Goal: Task Accomplishment & Management: Manage account settings

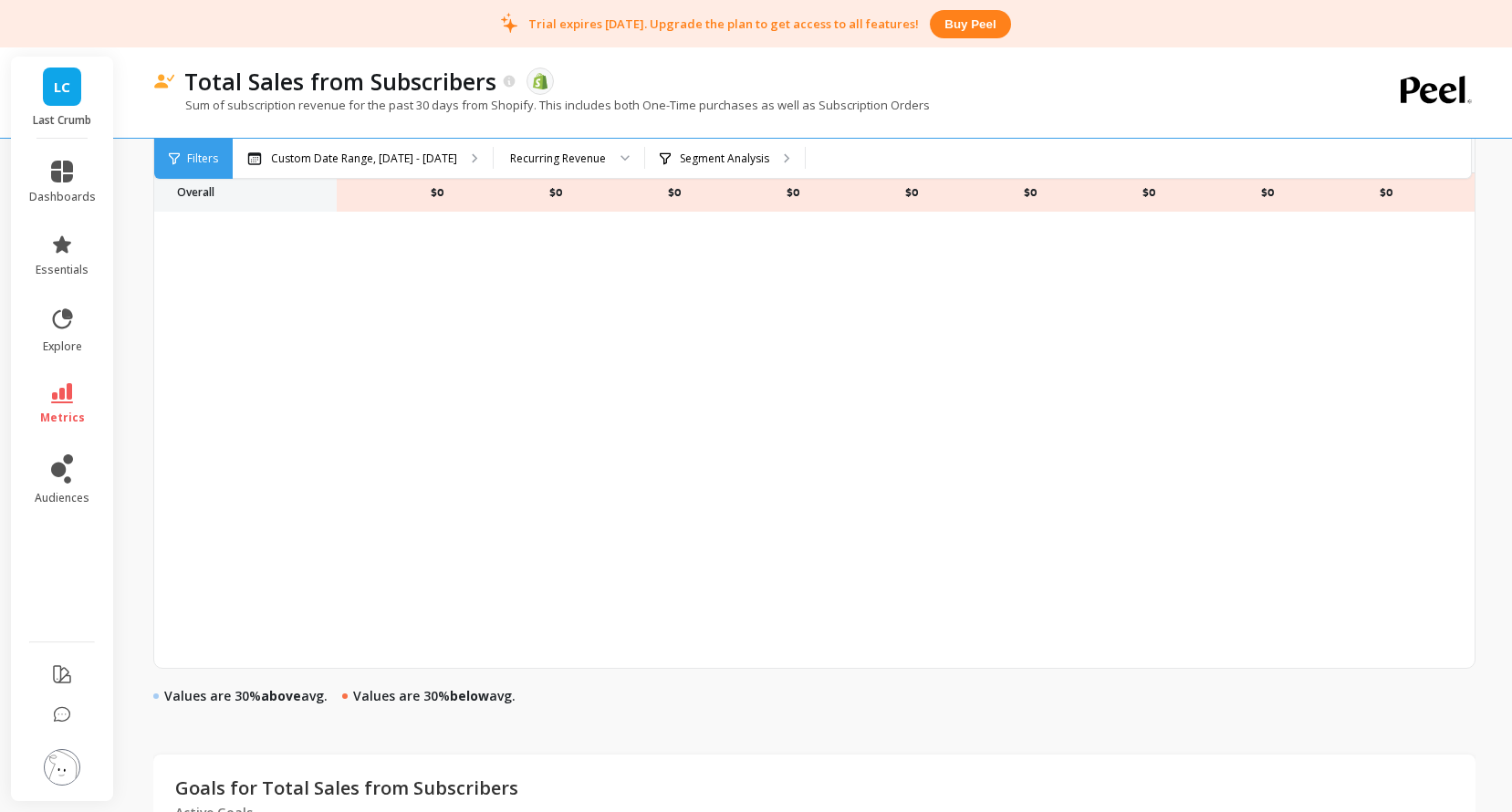
click at [68, 406] on link "metrics" at bounding box center [62, 405] width 67 height 42
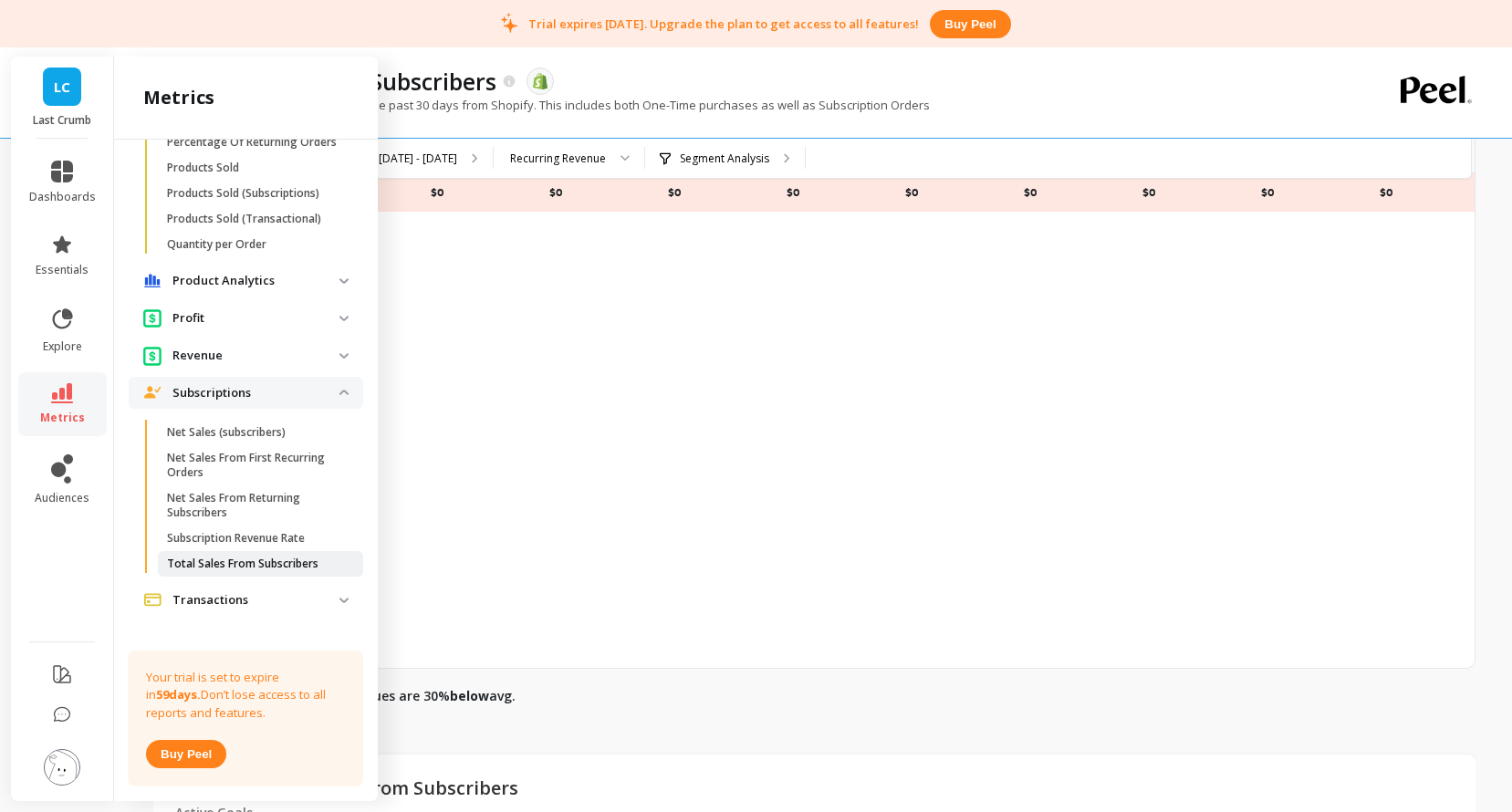
scroll to position [1370, 0]
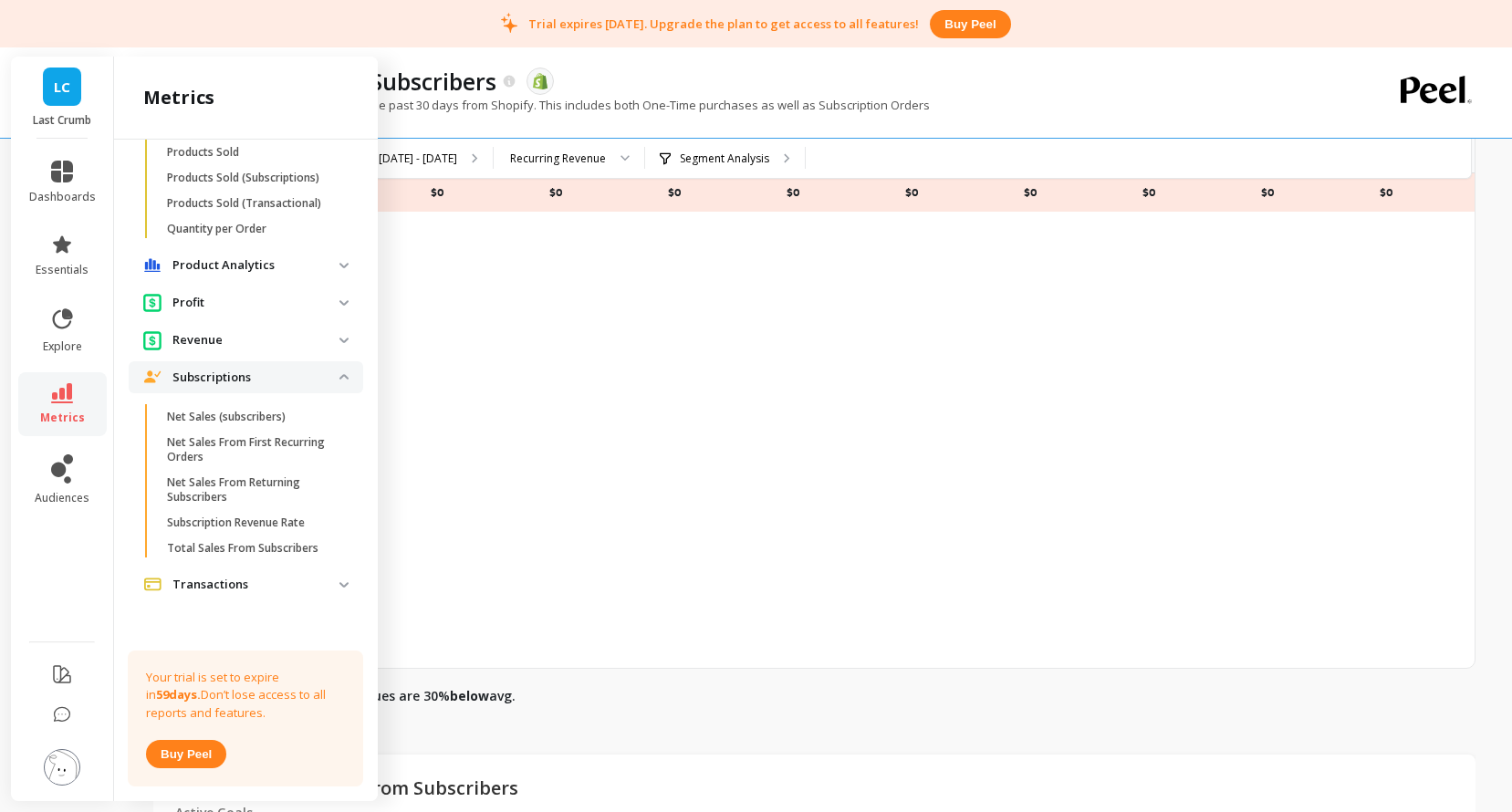
click at [293, 269] on p "Product Analytics" at bounding box center [256, 266] width 167 height 18
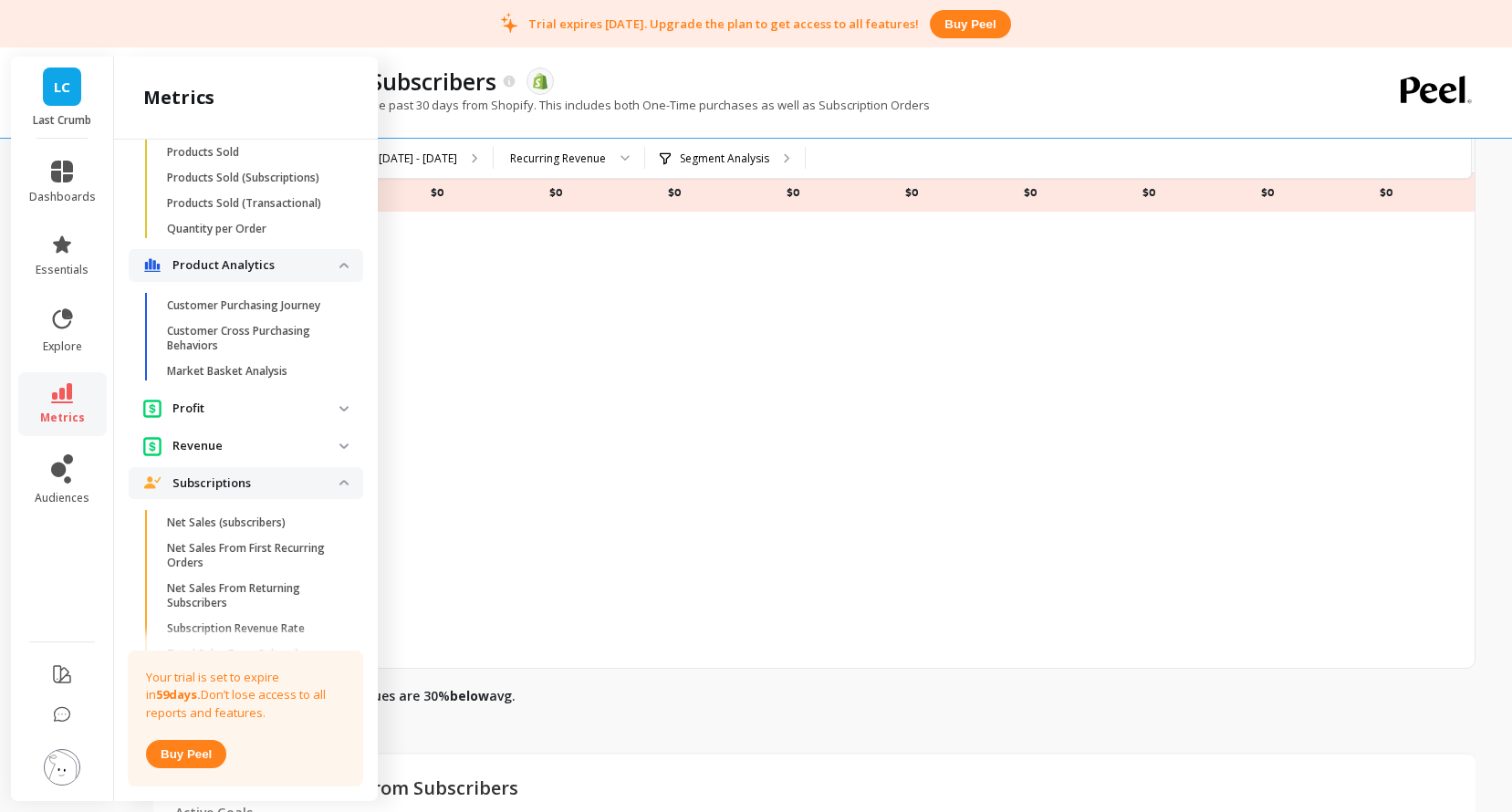
click at [289, 303] on p "Customer Purchasing Journey" at bounding box center [244, 306] width 153 height 15
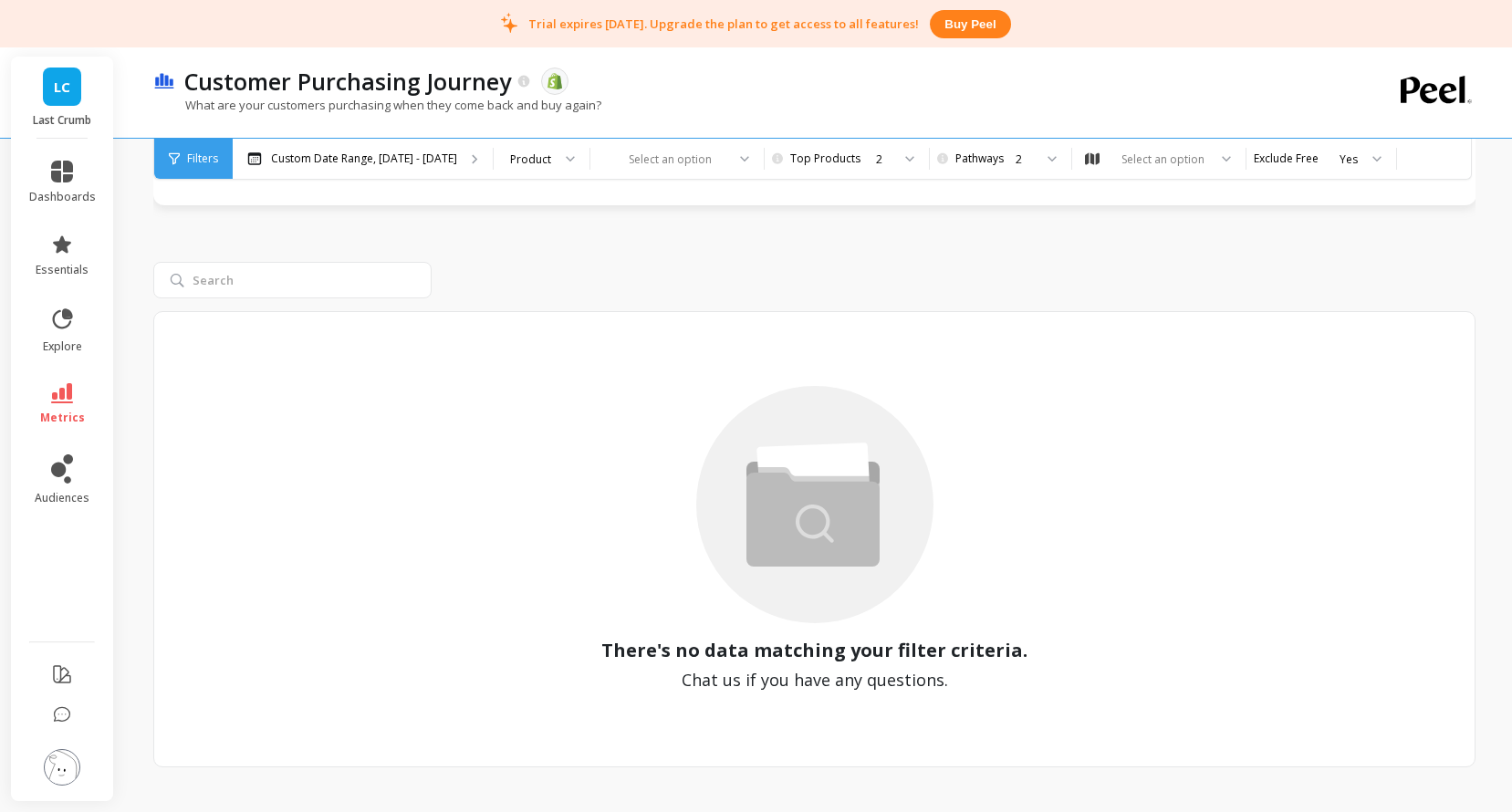
click at [53, 775] on img at bounding box center [62, 767] width 37 height 37
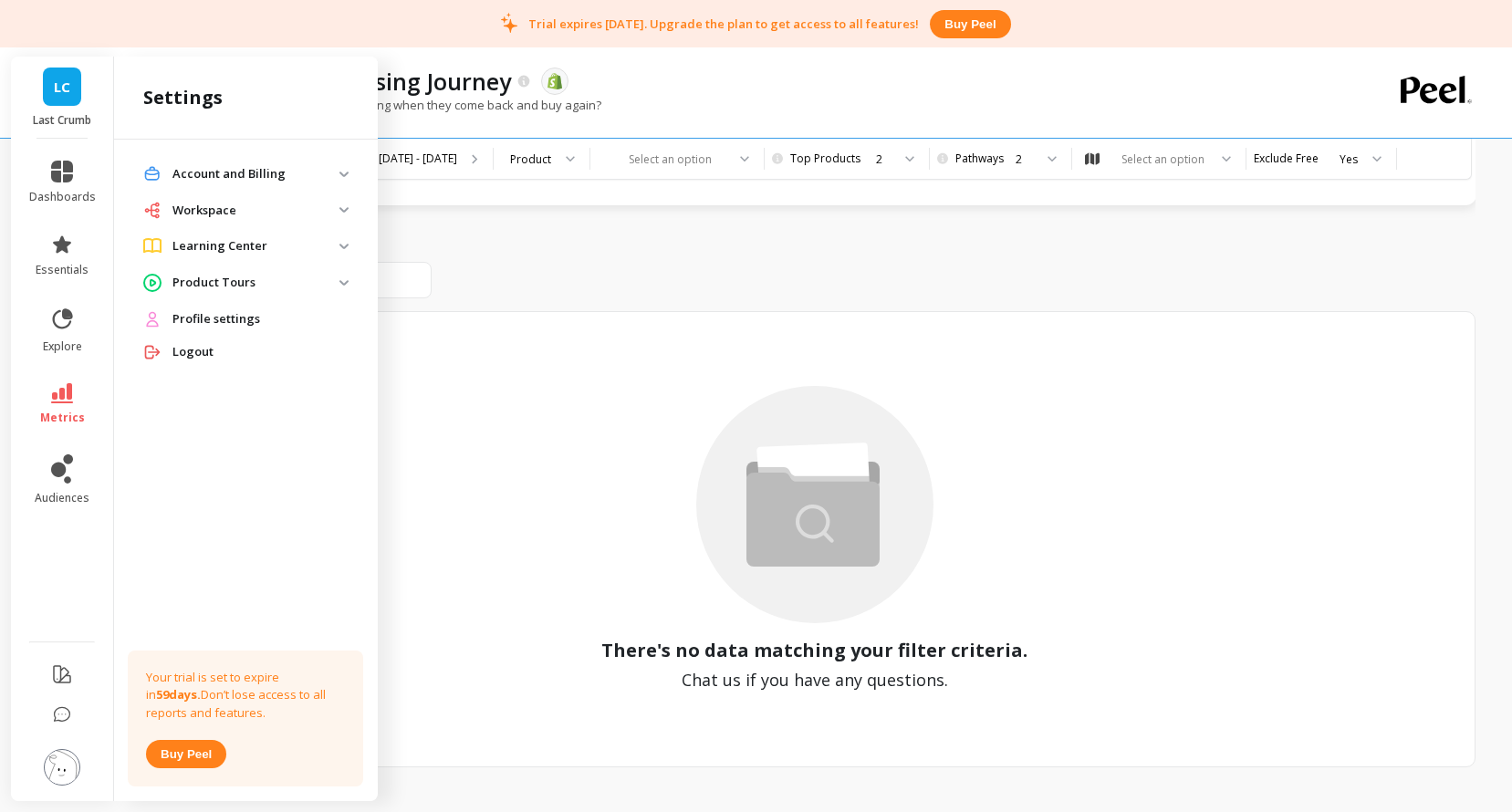
click at [197, 216] on p "Workspace" at bounding box center [256, 211] width 167 height 18
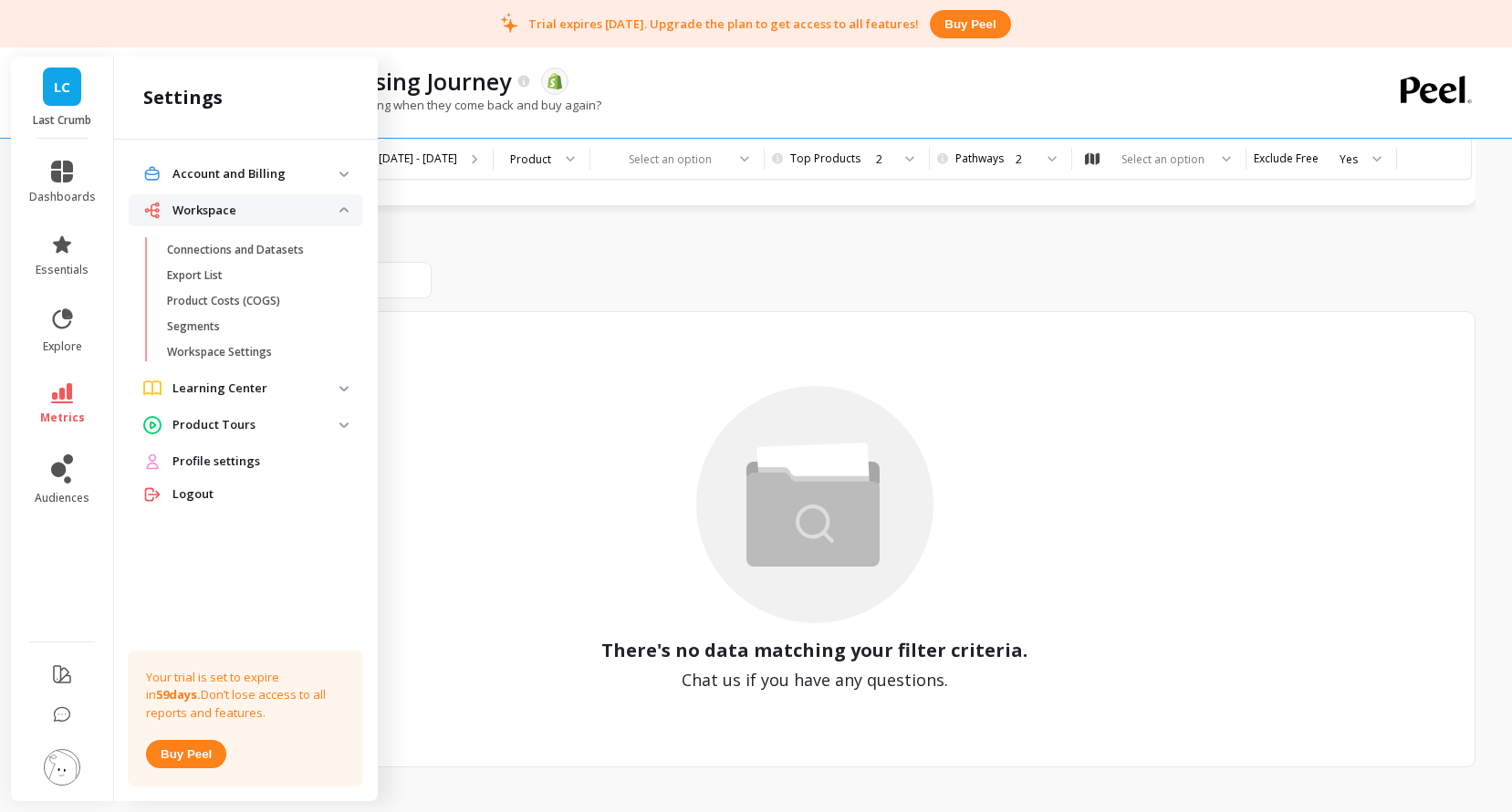
click at [193, 391] on p "Learning Center" at bounding box center [256, 389] width 167 height 18
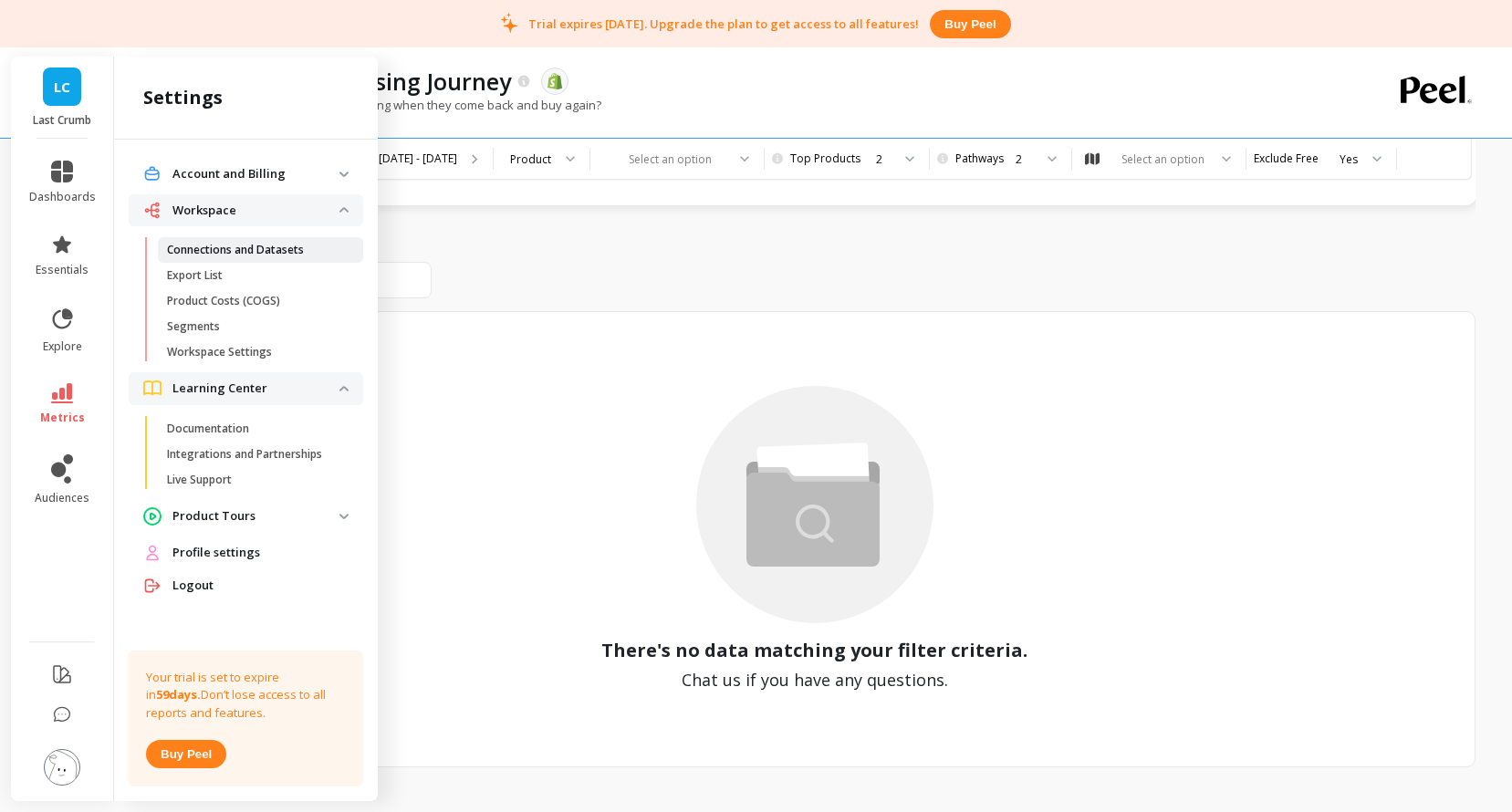
click at [254, 239] on link "Connections and Datasets" at bounding box center [260, 250] width 205 height 26
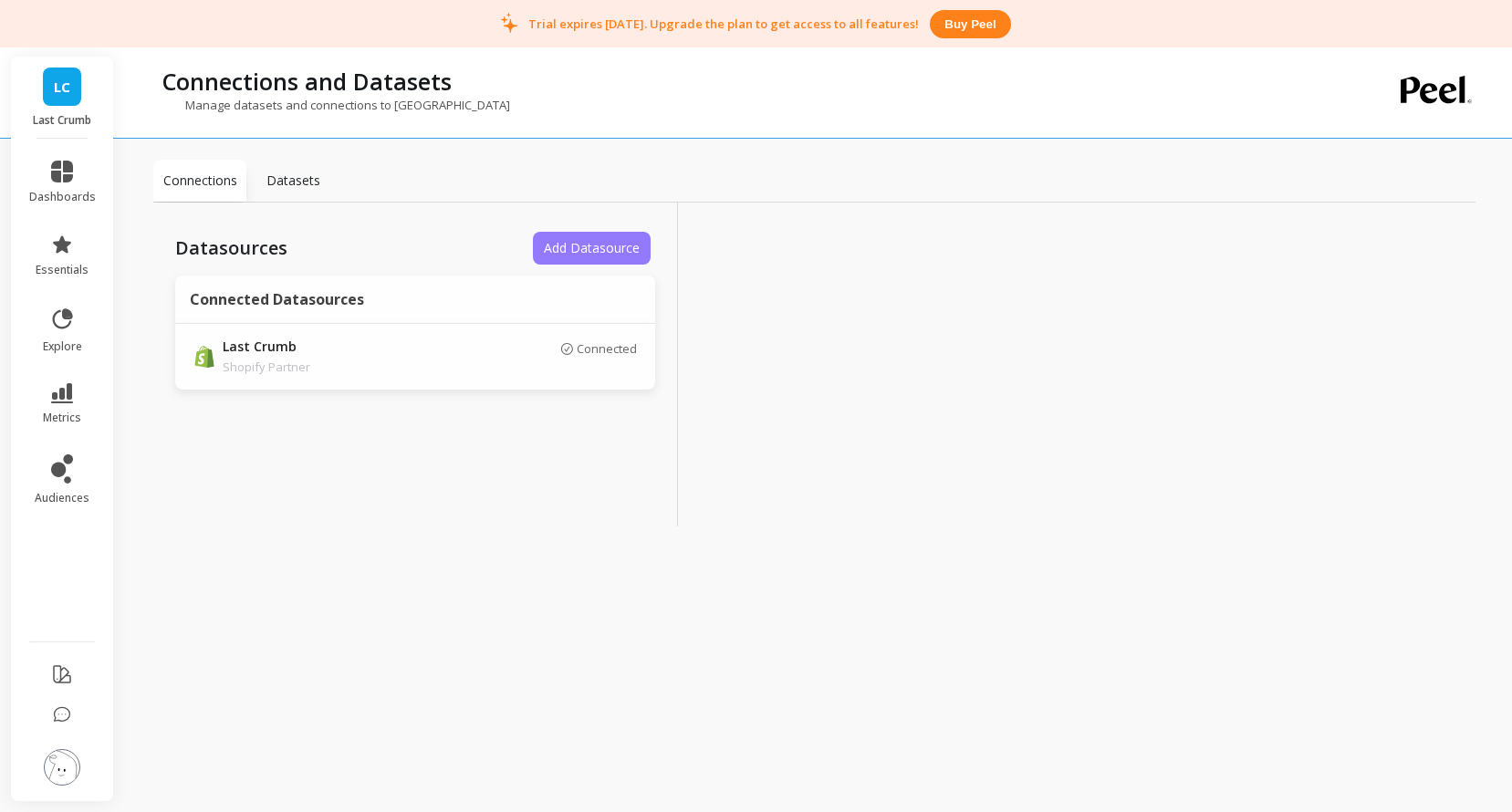
click at [585, 236] on button "Add Datasource" at bounding box center [591, 248] width 118 height 33
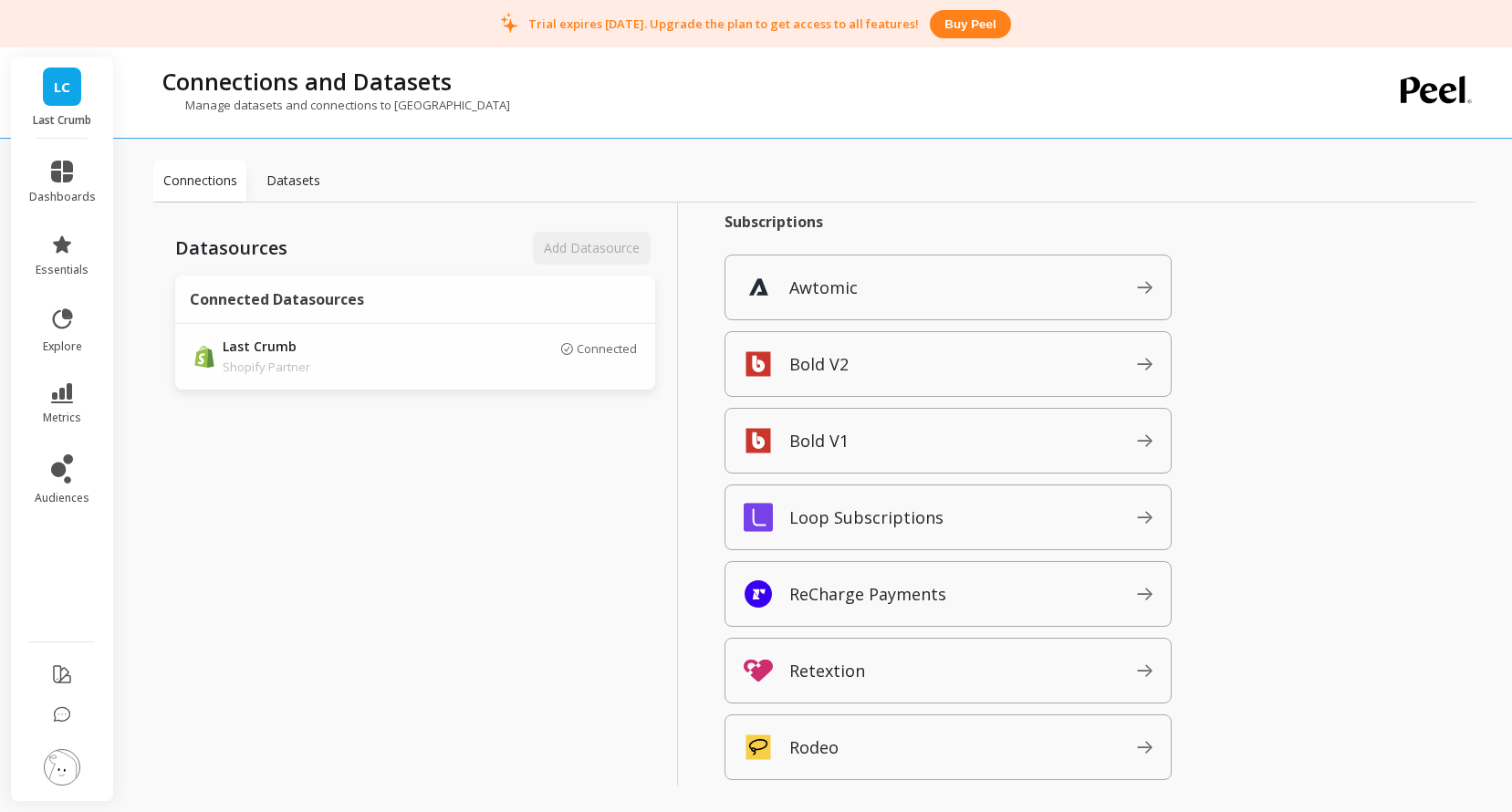
scroll to position [826, 0]
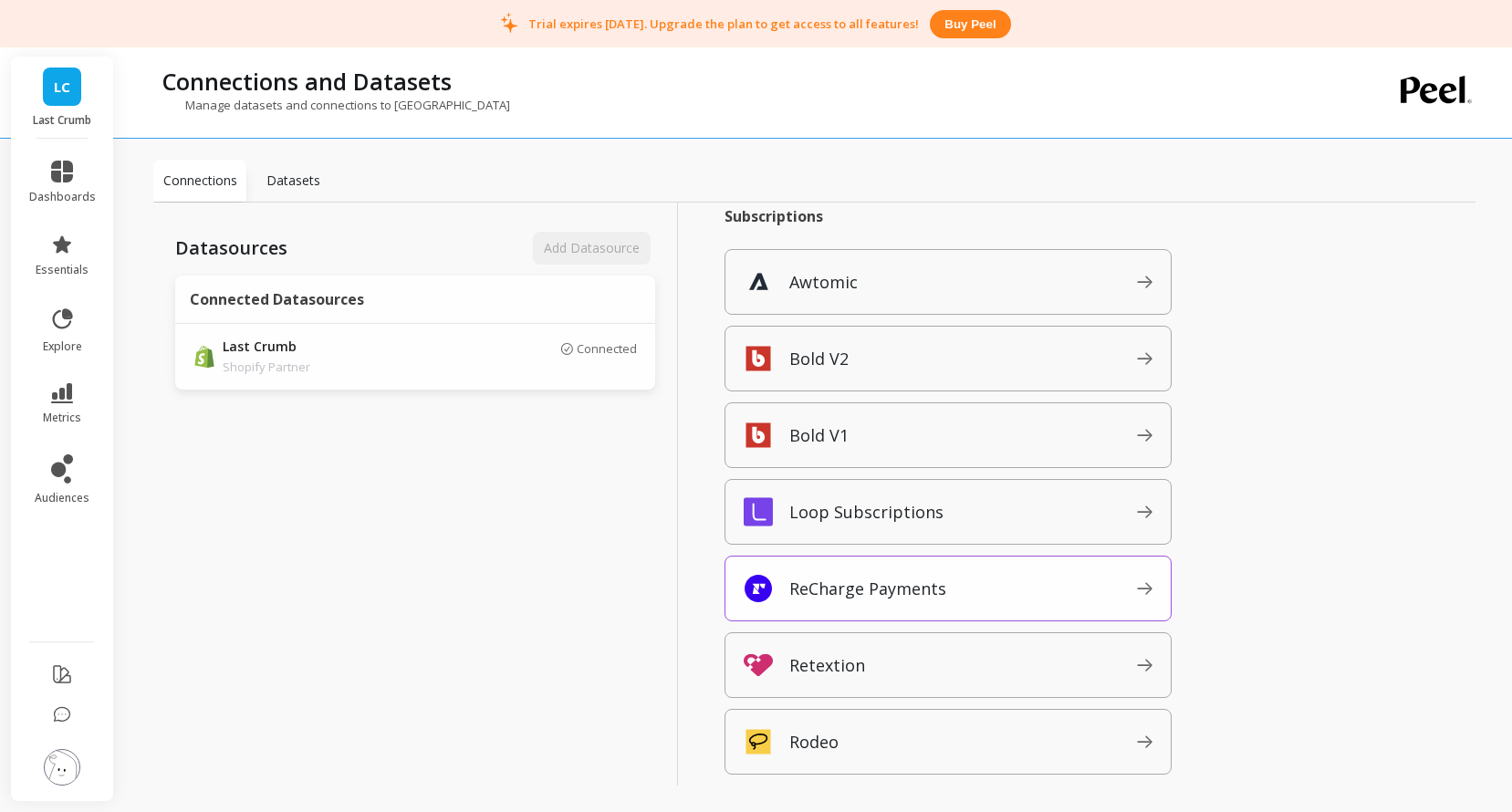
click at [916, 606] on div "ReCharge Payments" at bounding box center [948, 588] width 447 height 66
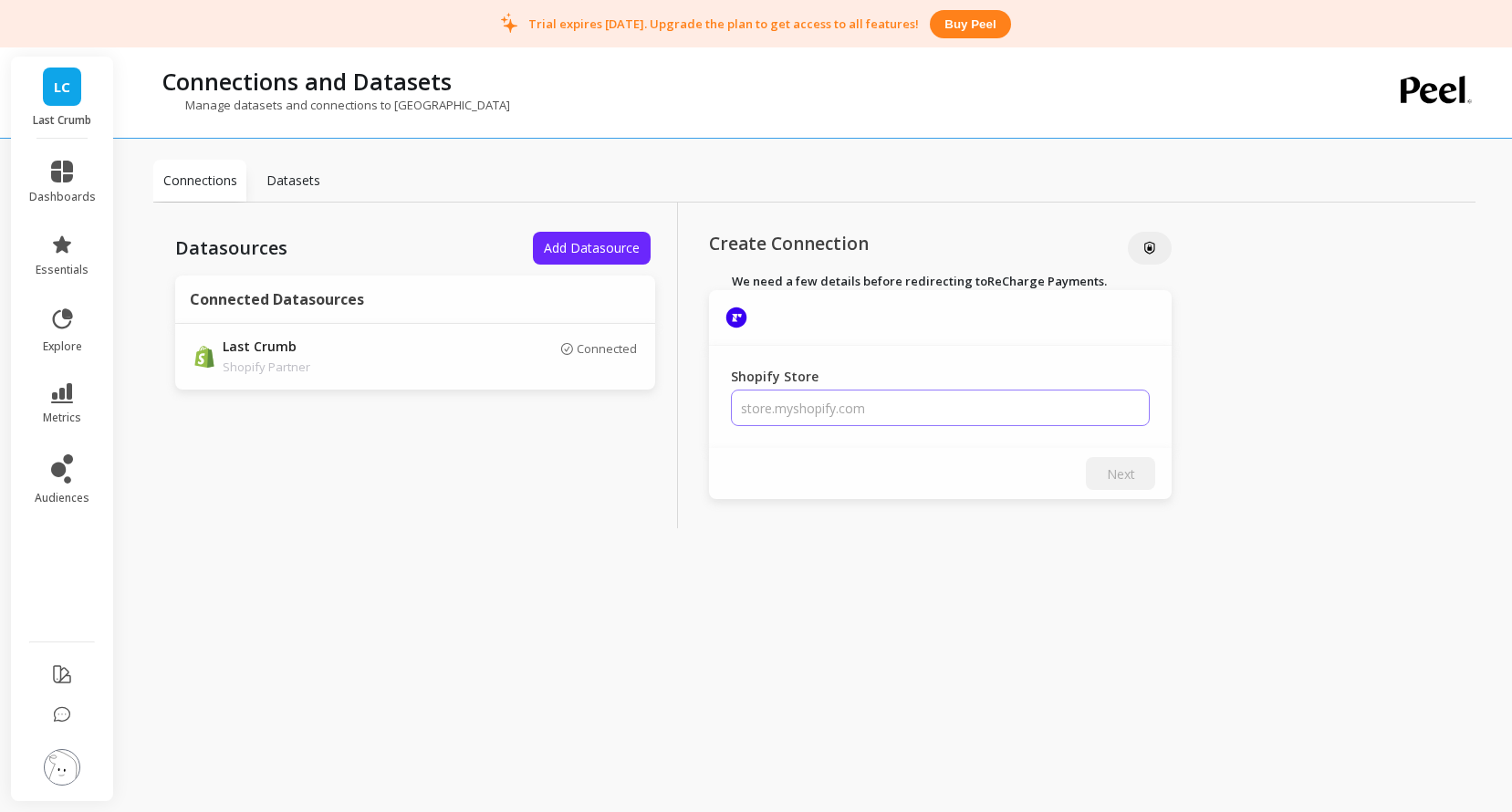
click at [894, 413] on input "Shopify Store" at bounding box center [940, 408] width 419 height 37
paste input "last-crumb"
type input "last-crumb"
click at [1143, 484] on button "Next" at bounding box center [1120, 474] width 69 height 33
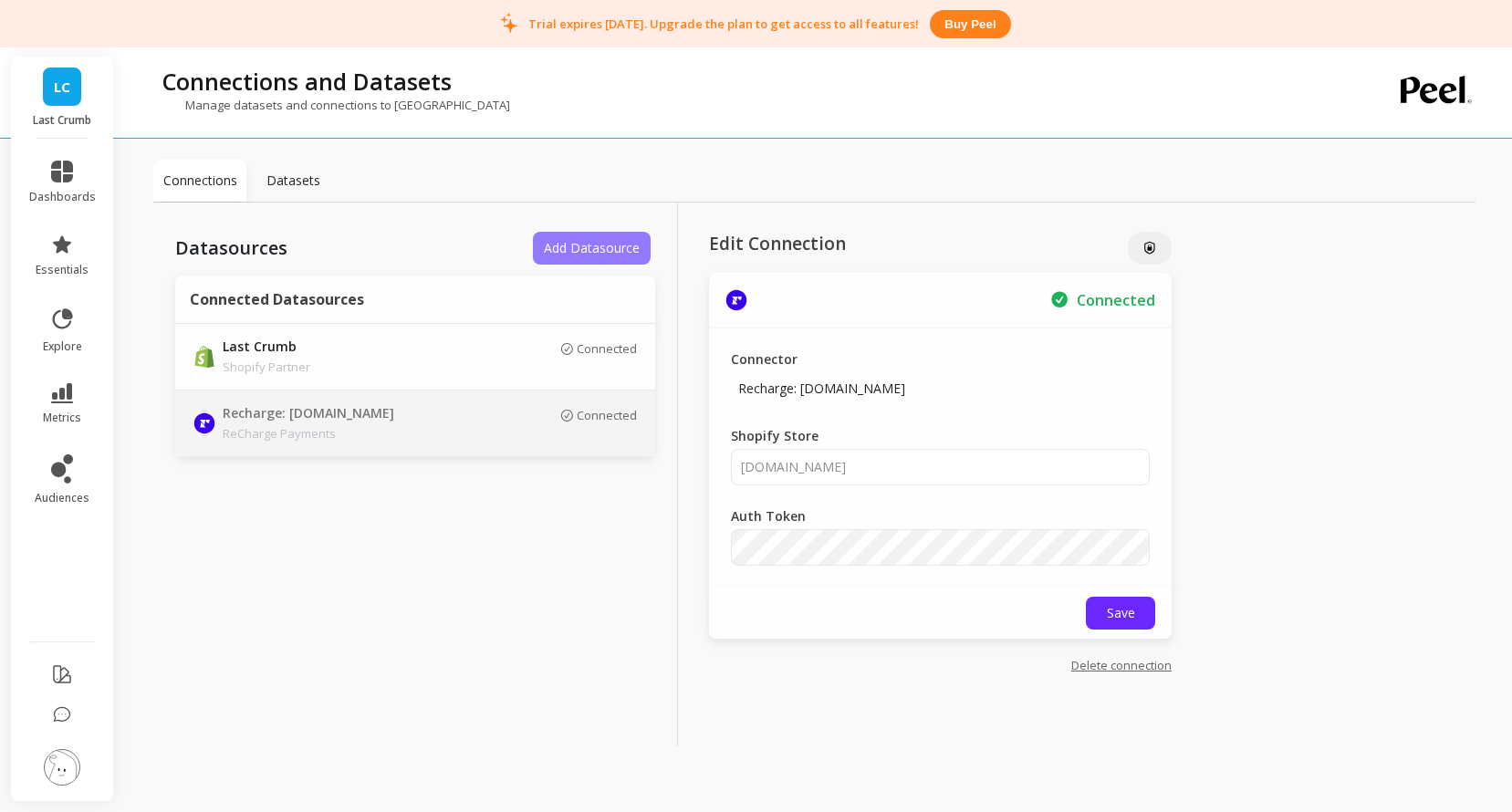
click at [594, 253] on span "Add Datasource" at bounding box center [591, 248] width 96 height 17
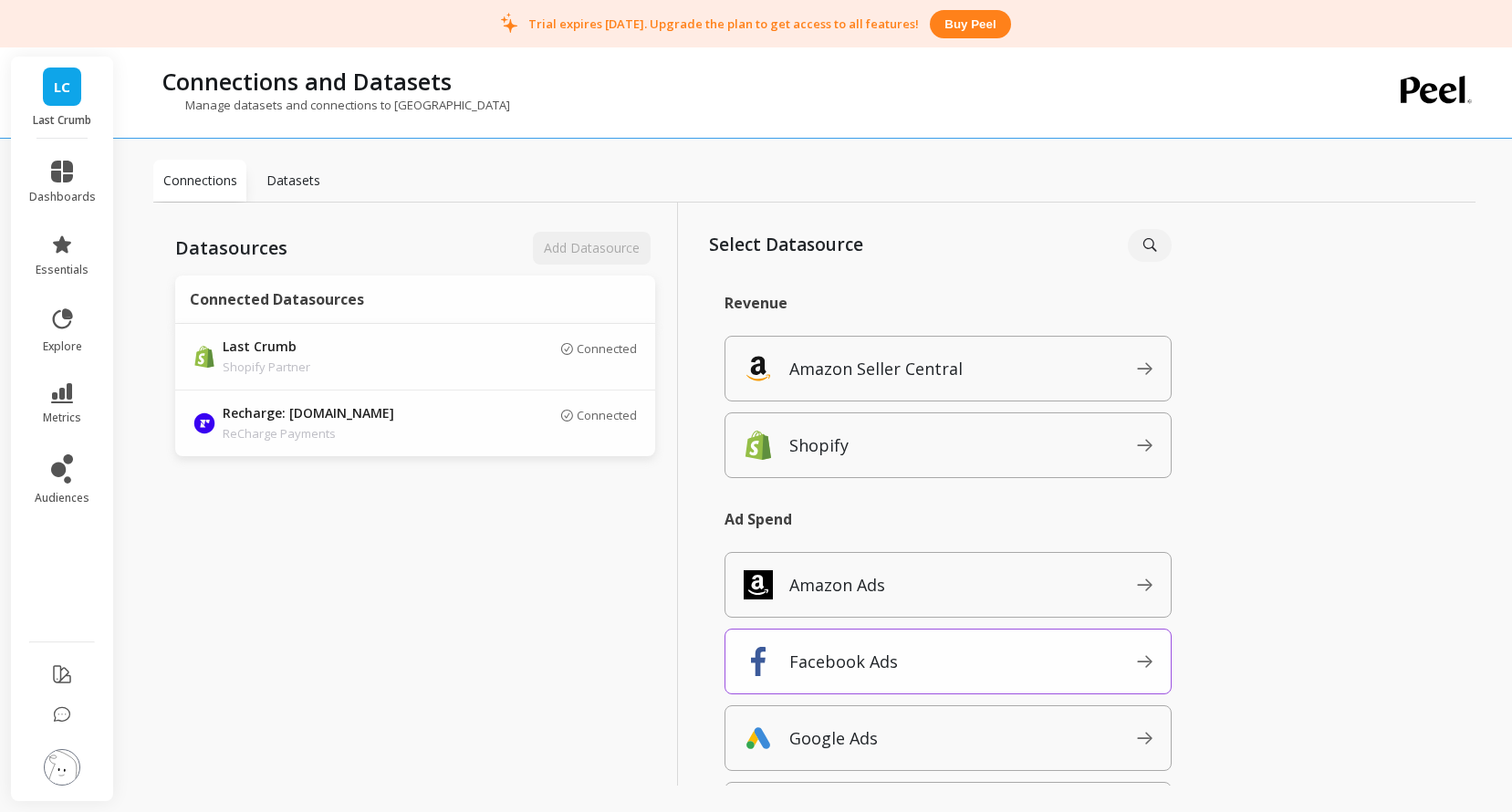
click at [828, 670] on p "Facebook Ads" at bounding box center [843, 661] width 109 height 26
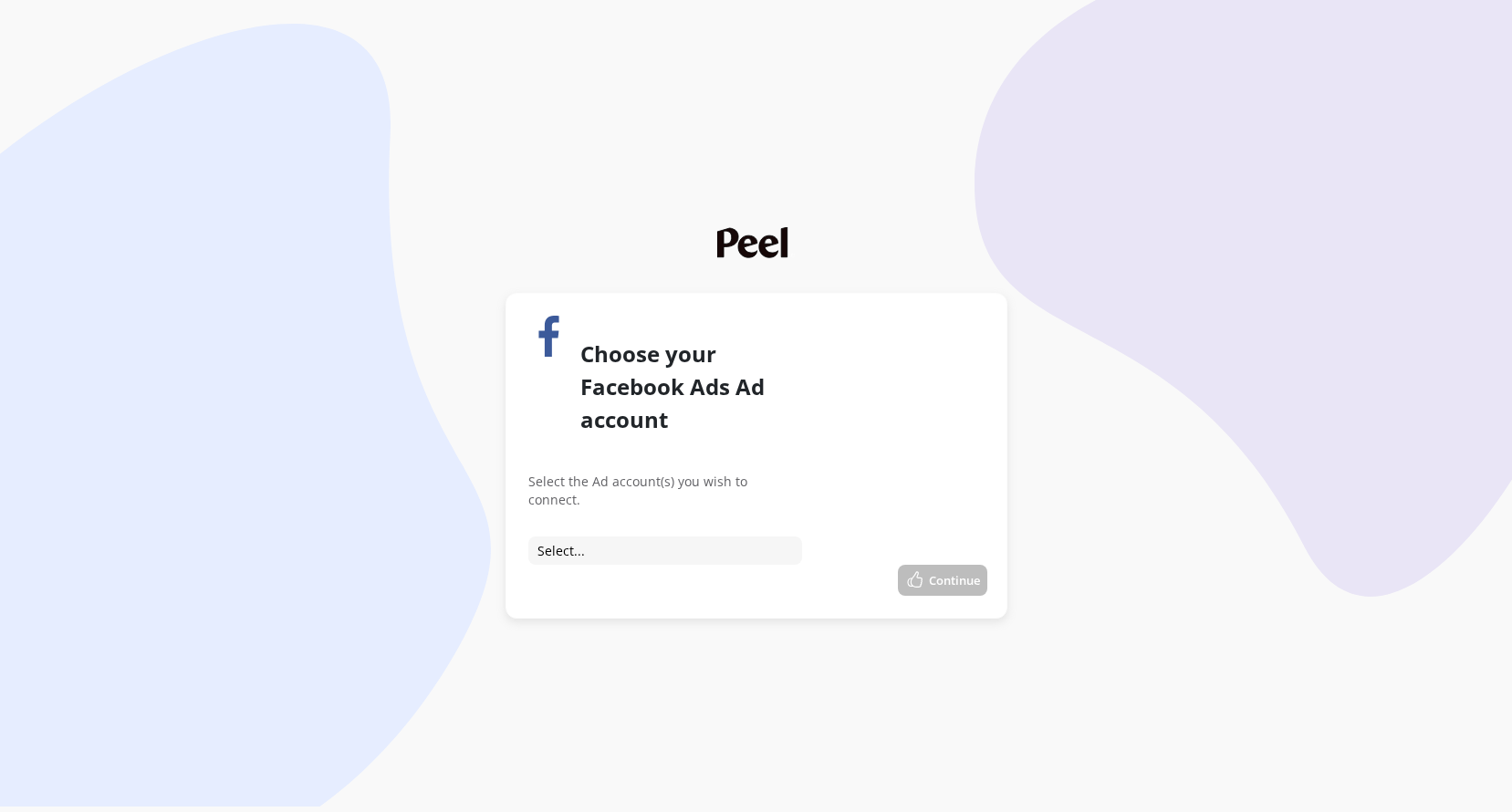
click at [752, 510] on div "Choose your Facebook Ads Ad account Select the Ad account(s) you wish to connec…" at bounding box center [665, 440] width 274 height 249
click at [737, 536] on select "Select... Connect to Last Crumb Connect to Client - She's Birdie's Ad Account C…" at bounding box center [665, 550] width 274 height 28
select select "act_1188259054959097"
click at [528, 536] on select "Select... Connect to Last Crumb Connect to Client - She's Birdie's Ad Account C…" at bounding box center [665, 550] width 274 height 28
click at [943, 564] on button "Continue" at bounding box center [942, 580] width 89 height 31
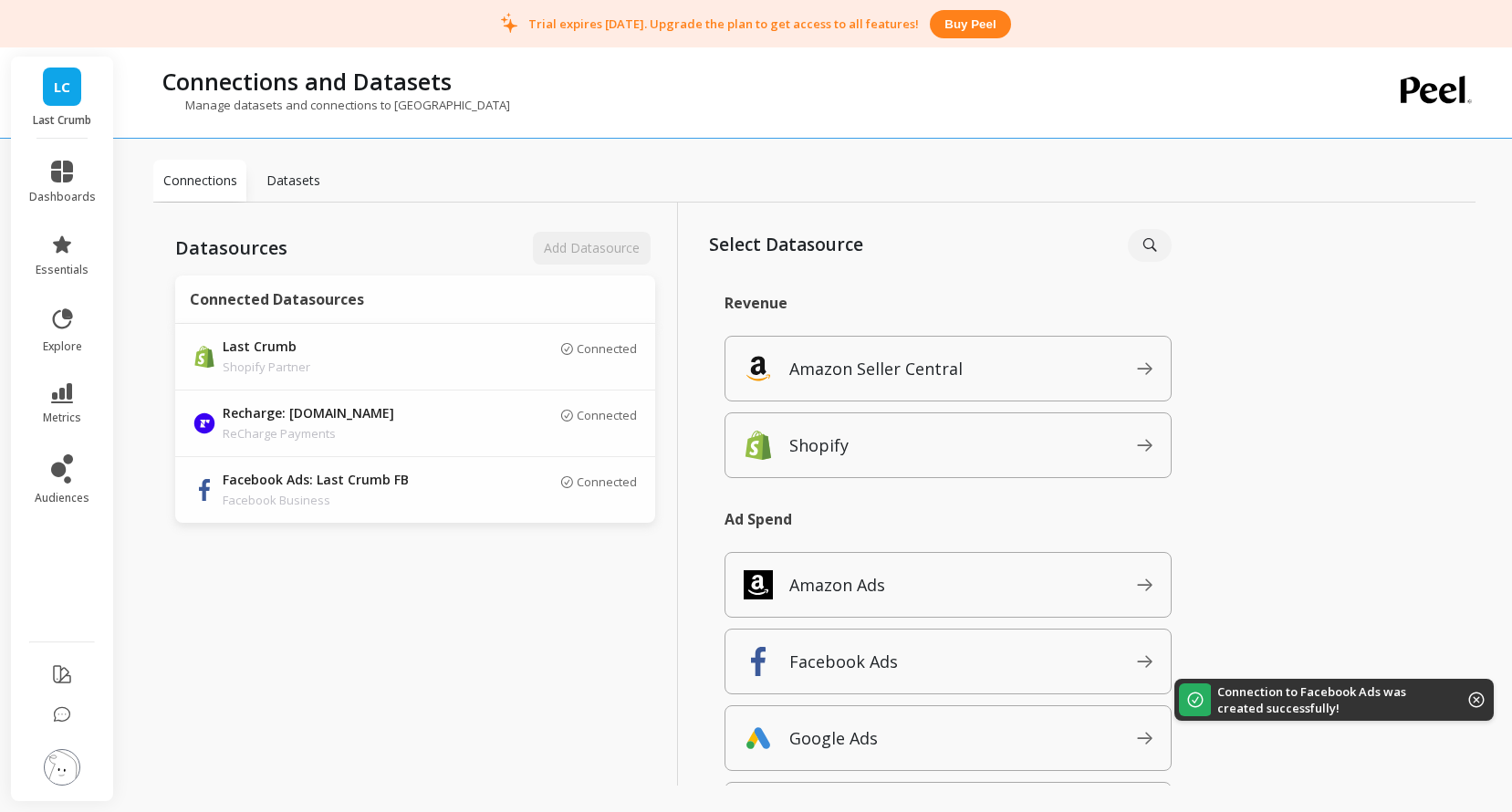
click at [613, 243] on div "Add Datasource" at bounding box center [591, 248] width 127 height 33
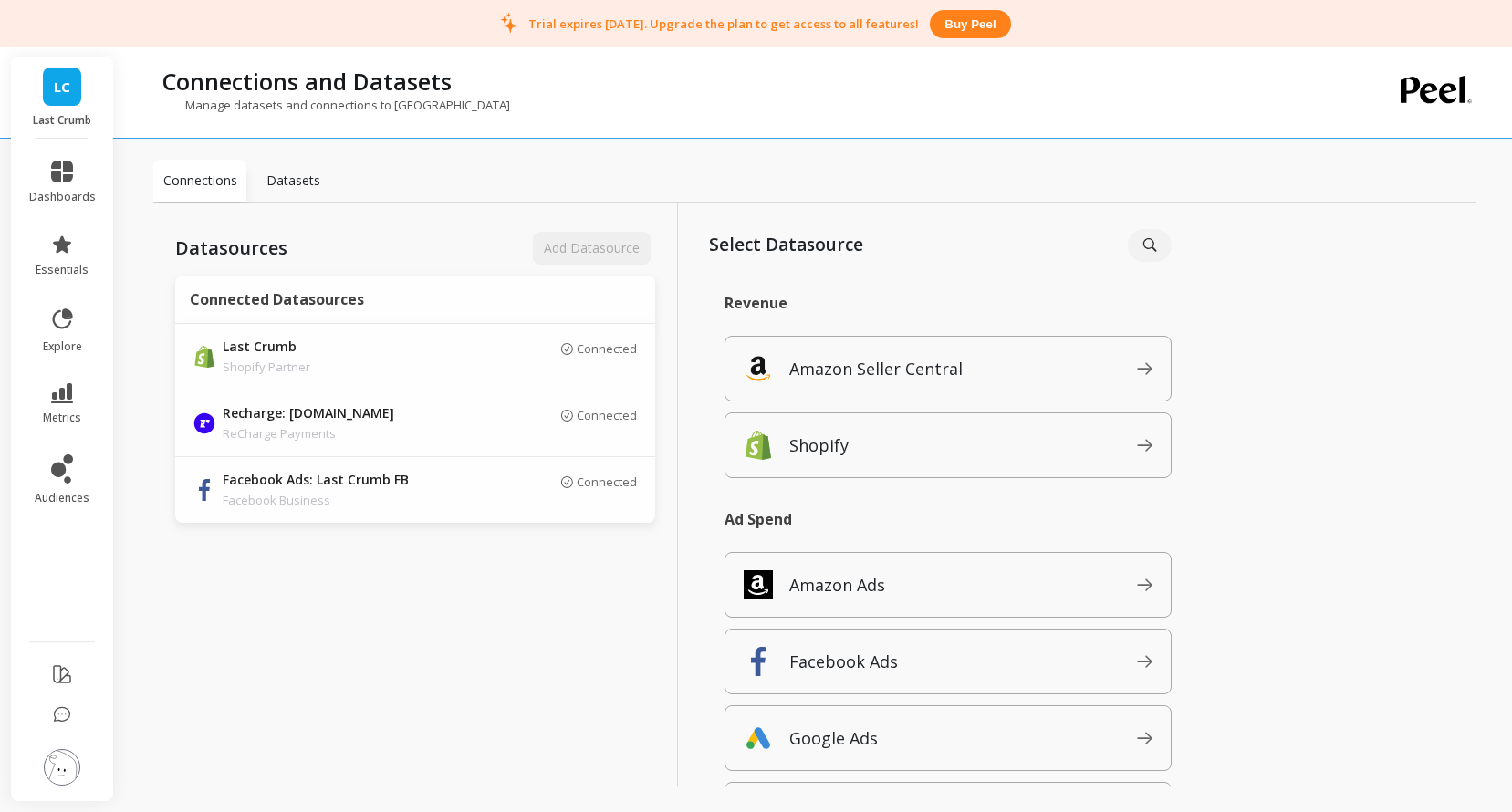
click at [733, 251] on p "Select Datasource" at bounding box center [801, 245] width 185 height 26
click at [834, 757] on div "Google Ads" at bounding box center [948, 738] width 447 height 66
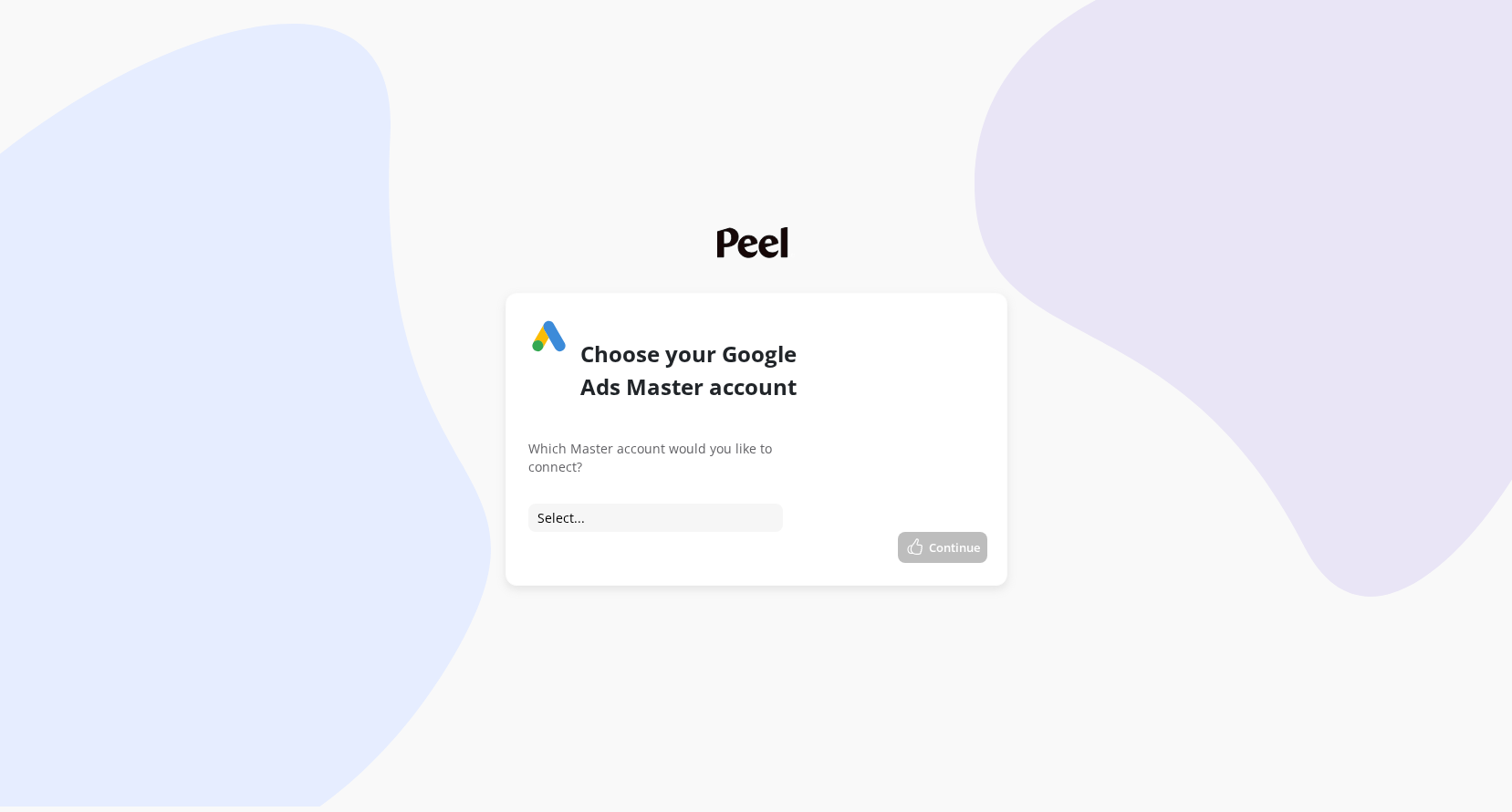
click at [721, 502] on div "Choose your Google Ads Master account Which Master account would you like to co…" at bounding box center [665, 424] width 274 height 216
click at [720, 511] on select "Select... Connect to Last Crumb Connect to Cookie Enterprises, Inc" at bounding box center [655, 518] width 255 height 28
click at [528, 504] on select "Select... Connect to Last Crumb Connect to Cookie Enterprises, Inc" at bounding box center [655, 518] width 255 height 28
click at [947, 550] on button "Continue" at bounding box center [942, 547] width 89 height 31
click at [919, 537] on img "submit" at bounding box center [915, 547] width 20 height 20
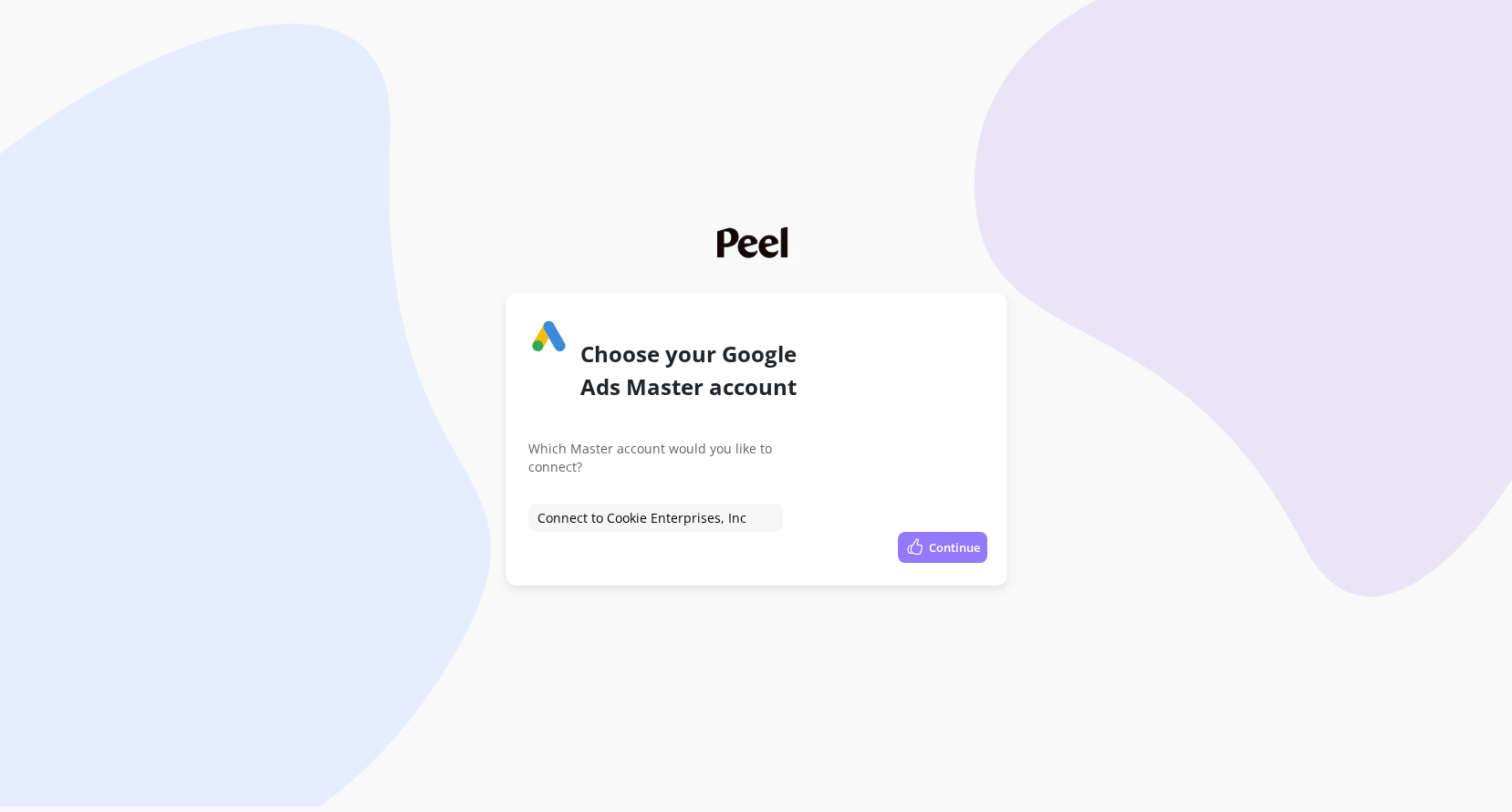
click at [917, 537] on img "submit" at bounding box center [915, 547] width 20 height 20
click at [778, 585] on html "Choose your Google Ads Master account Which Master account would you like to co…" at bounding box center [756, 292] width 1512 height 585
click at [967, 539] on button "Continue" at bounding box center [942, 547] width 89 height 31
click at [735, 533] on div "Choose your Google Ads Master account Which Master account would you like to co…" at bounding box center [756, 439] width 457 height 248
click at [722, 524] on select "Select... Connect to Last Crumb Connect to Cookie Enterprises, Inc" at bounding box center [655, 518] width 255 height 28
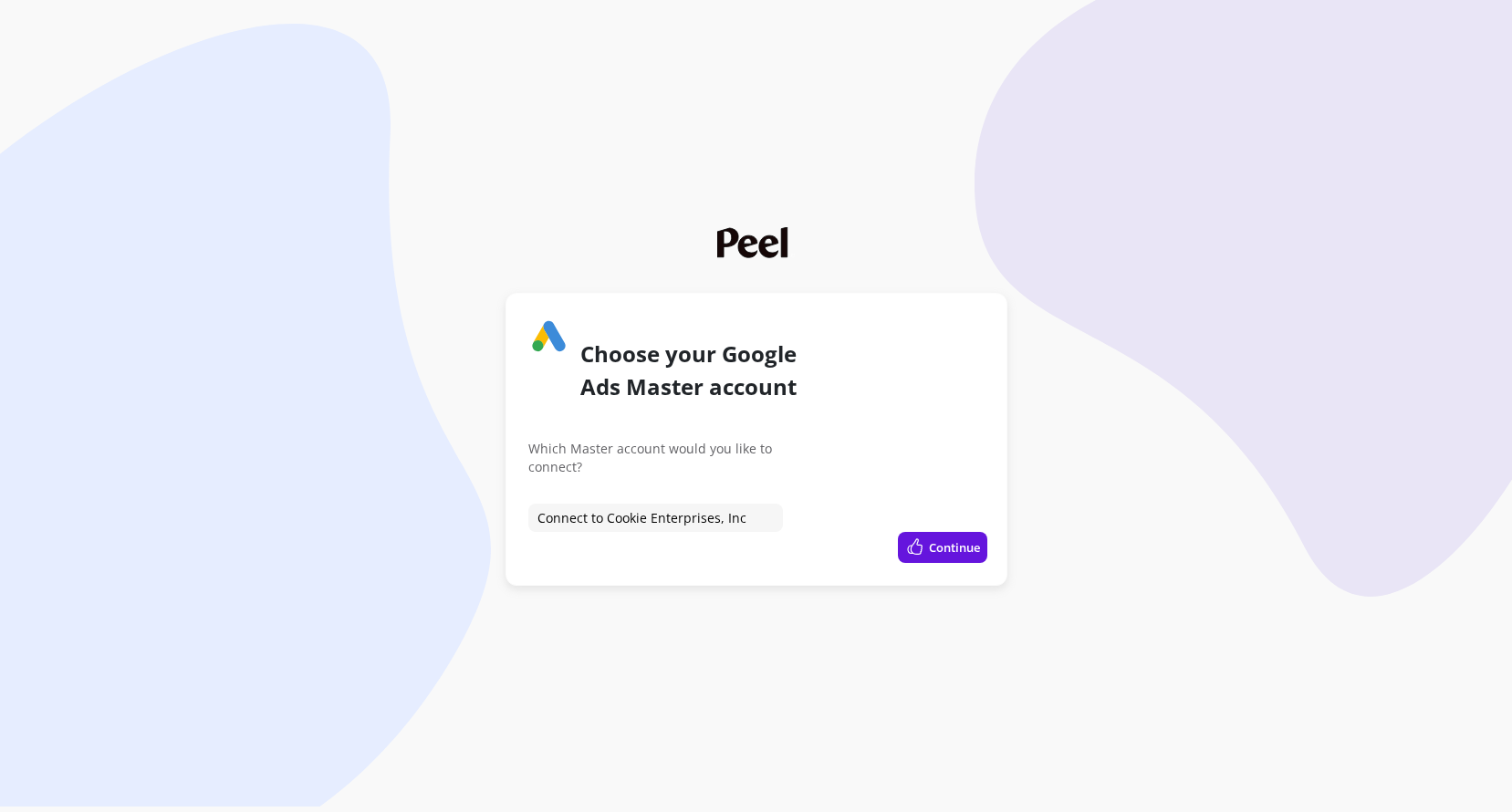
select select "6746652160"
click at [528, 504] on select "Select... Connect to Last Crumb Connect to Cookie Enterprises, Inc" at bounding box center [655, 518] width 255 height 28
click at [941, 546] on button "Continue" at bounding box center [942, 547] width 89 height 31
click at [756, 585] on html "Choose your Google Ads Master account Which Master account would you like to co…" at bounding box center [756, 292] width 1512 height 585
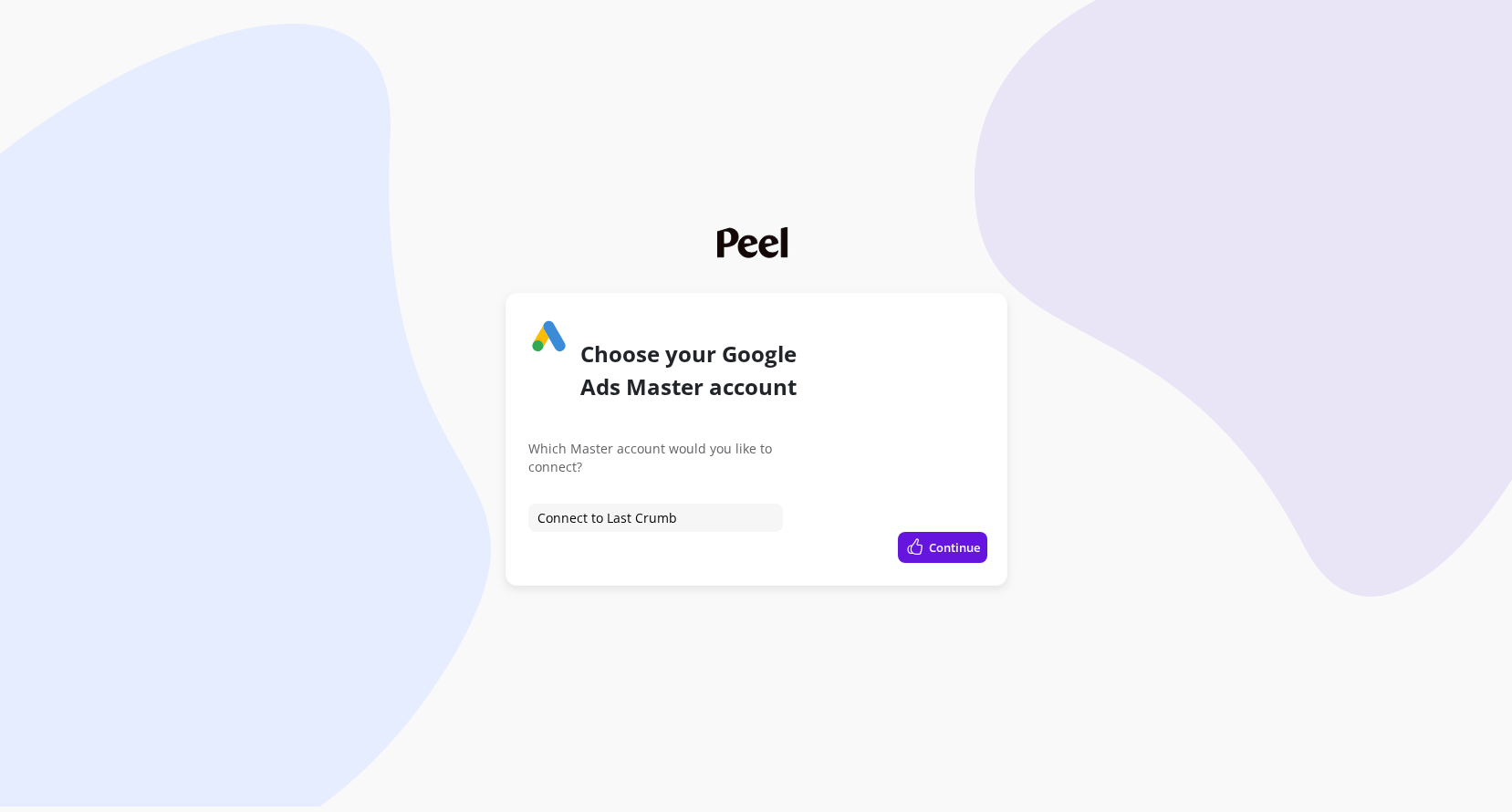
click at [674, 531] on div "Choose your Google Ads Master account Which Master account would you like to co…" at bounding box center [756, 439] width 457 height 248
click at [674, 515] on select "Select... Connect to Last Crumb Connect to Cookie Enterprises, Inc" at bounding box center [655, 518] width 255 height 28
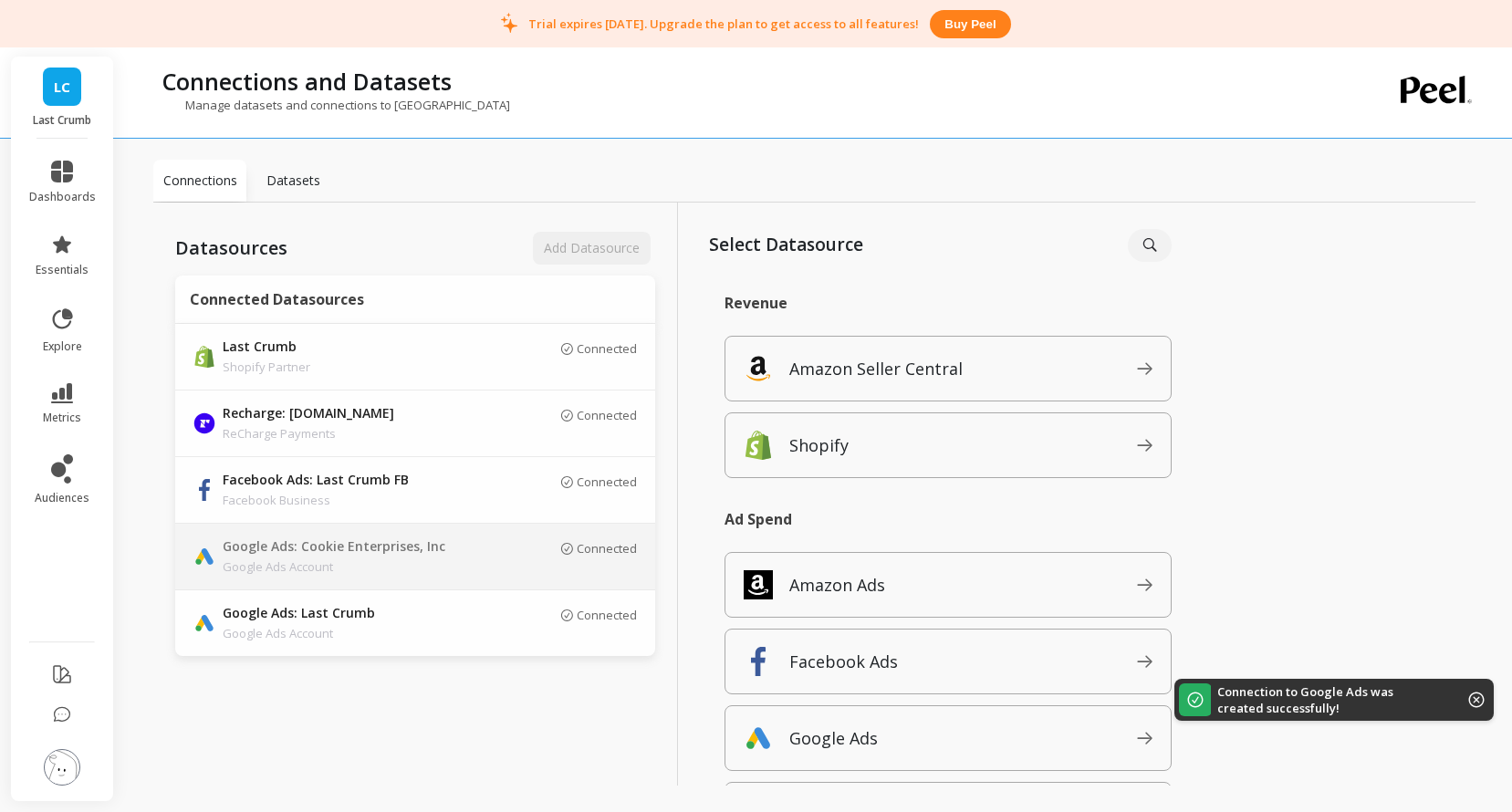
click at [539, 569] on div "Connected" at bounding box center [560, 556] width 155 height 31
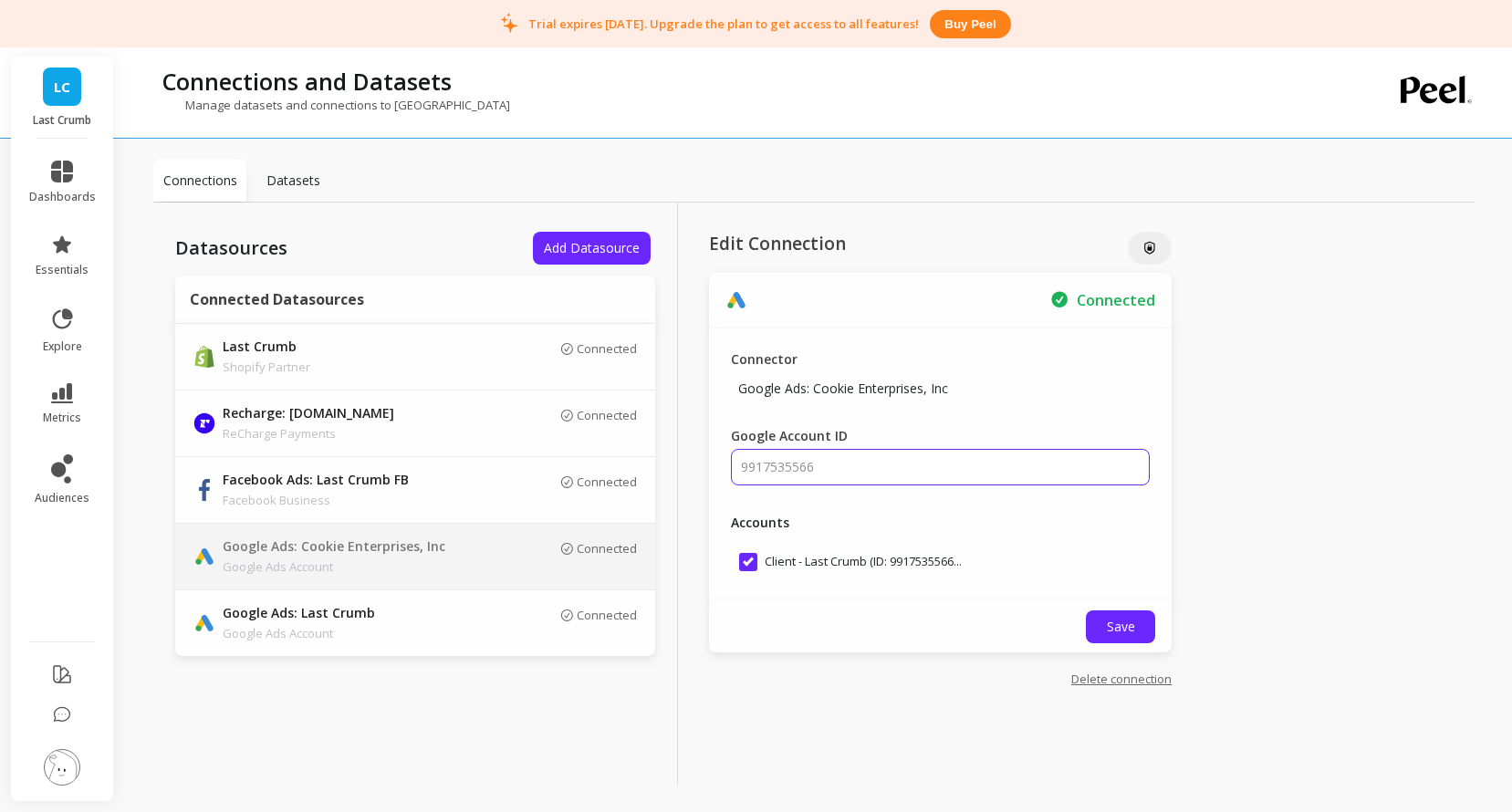
click at [701, 165] on div "Connections Datasets" at bounding box center [814, 181] width 1322 height 43
click at [627, 245] on span "Add Datasource" at bounding box center [591, 248] width 96 height 17
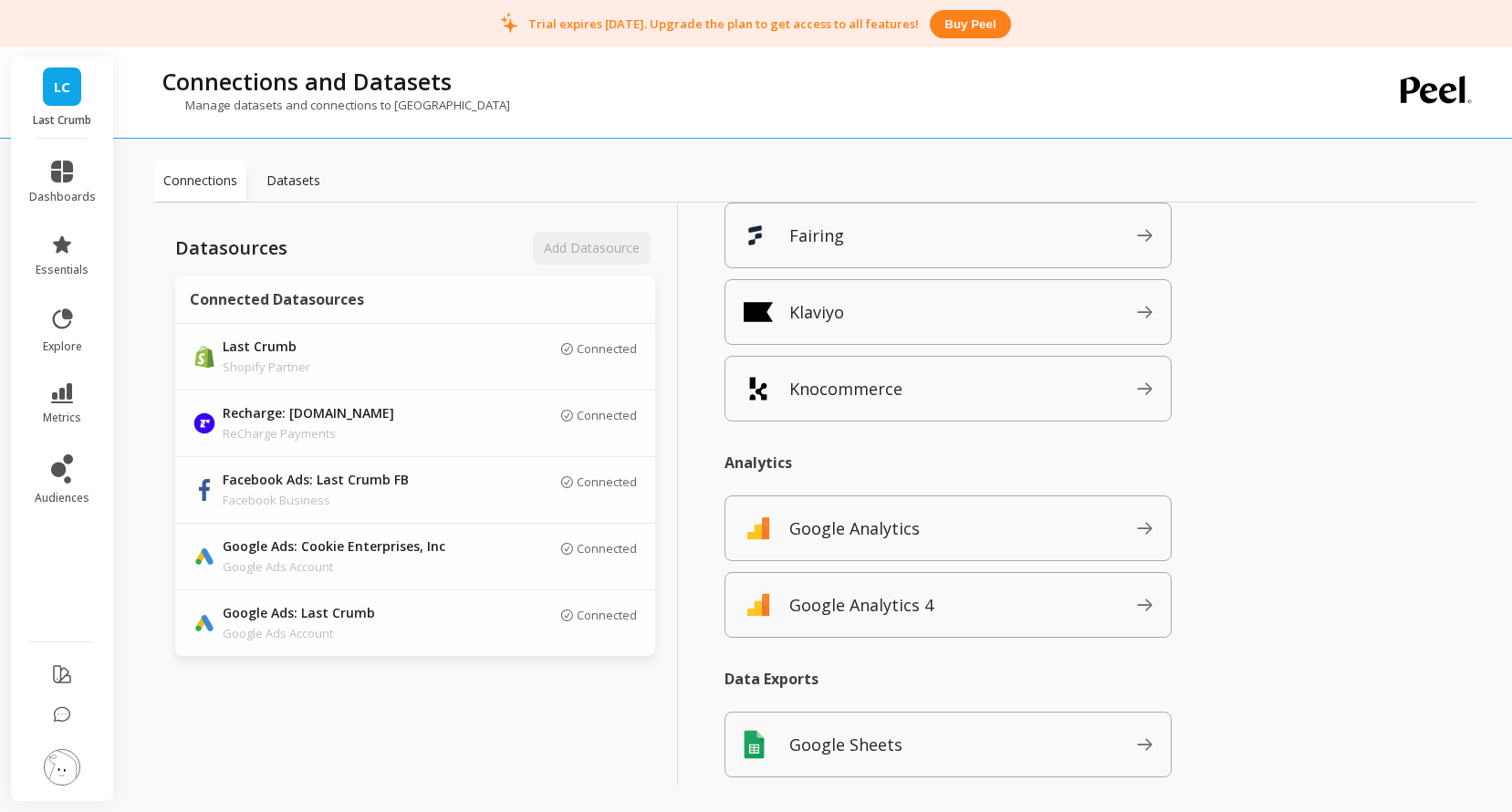
scroll to position [1627, 0]
click at [900, 306] on span "Klaviyo" at bounding box center [962, 311] width 348 height 29
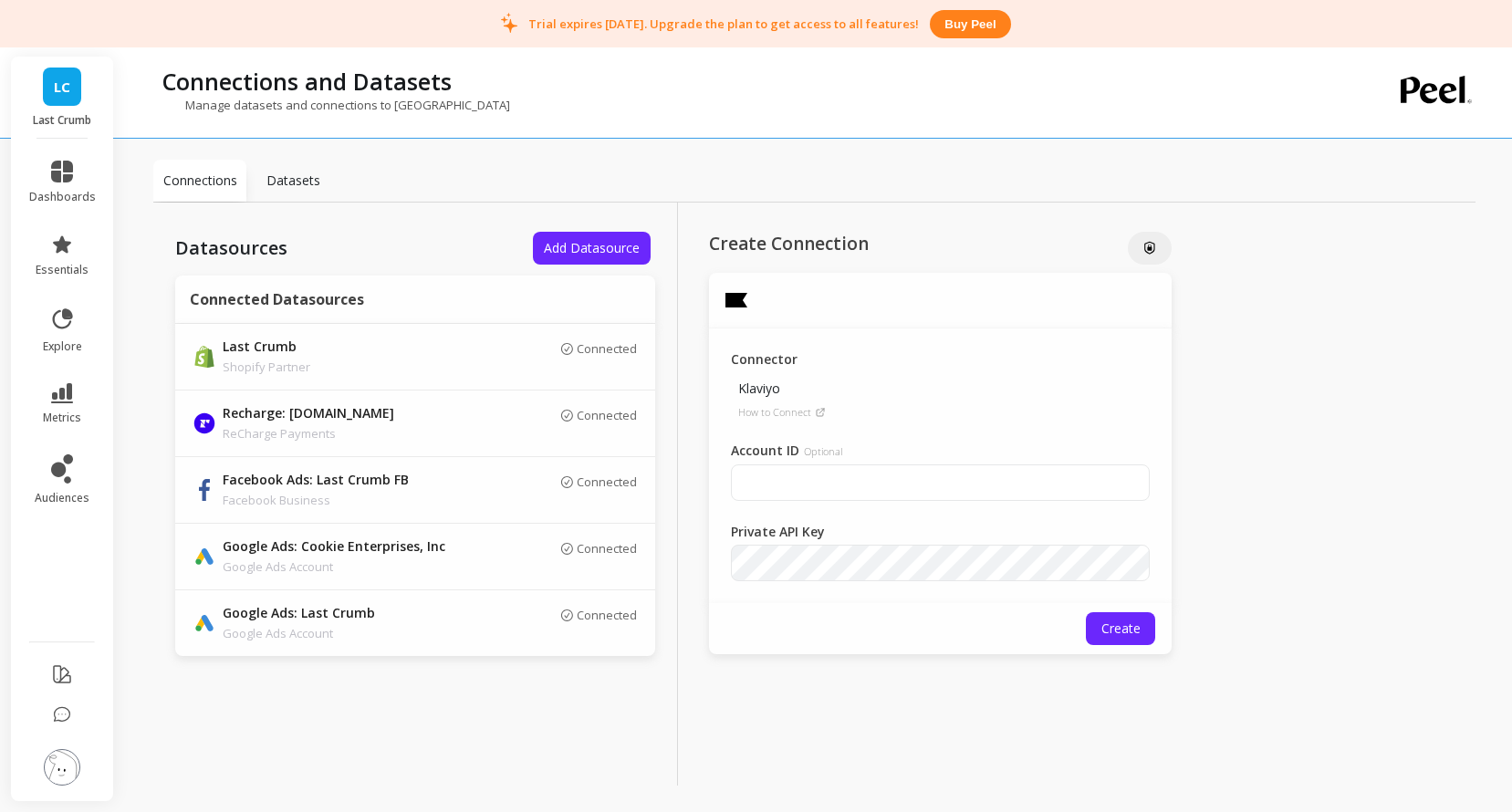
scroll to position [0, 0]
click at [862, 476] on input "Account ID Optional" at bounding box center [940, 483] width 419 height 37
click at [891, 436] on div "Connector Klaviyo How to Connect Account ID Optional Private API Key" at bounding box center [940, 466] width 463 height 275
click at [772, 543] on div "Private API Key" at bounding box center [784, 534] width 109 height 22
click at [840, 480] on input "Account ID Optional" at bounding box center [940, 483] width 419 height 37
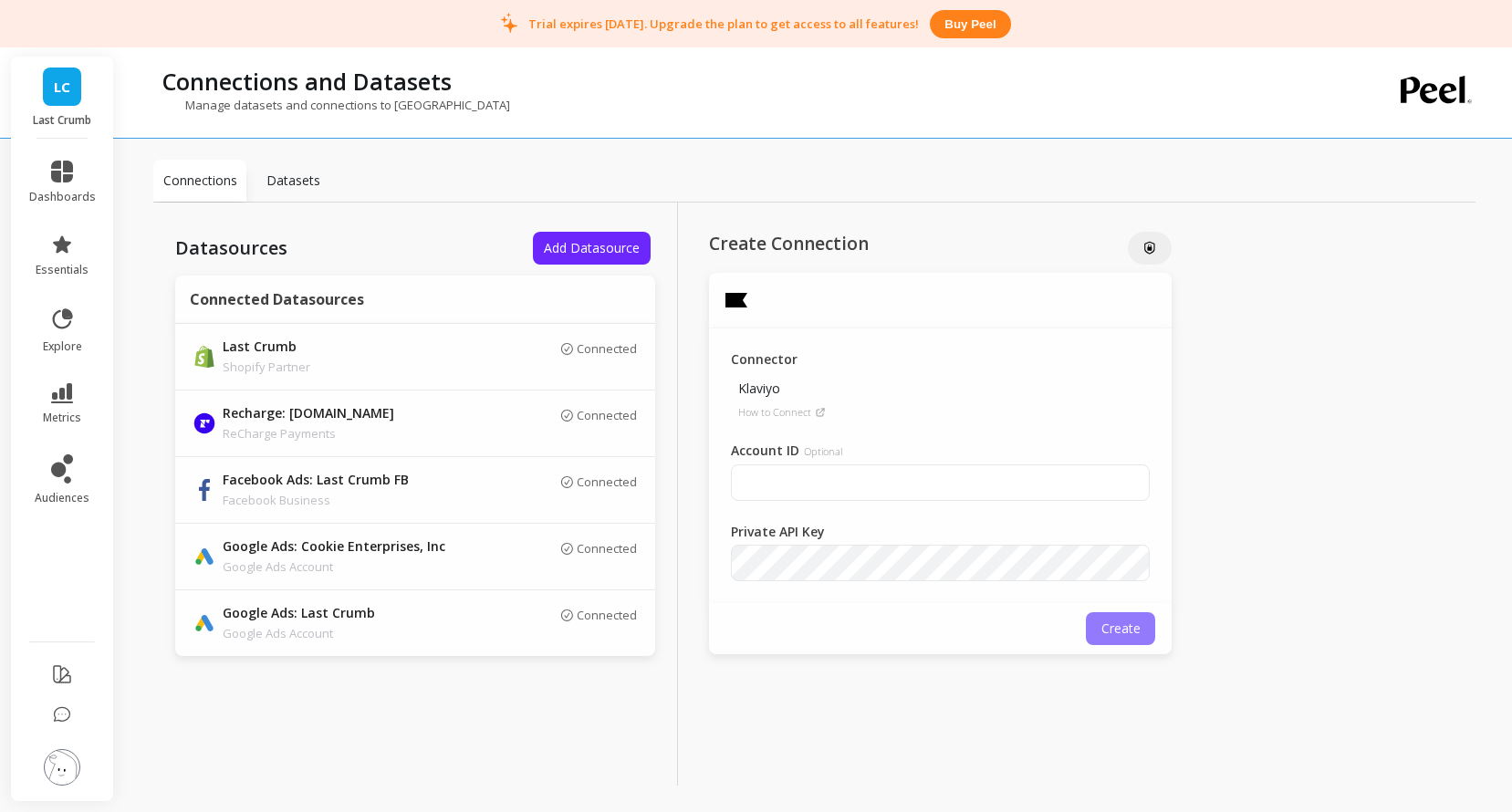
click at [1133, 629] on span "Create" at bounding box center [1120, 627] width 39 height 17
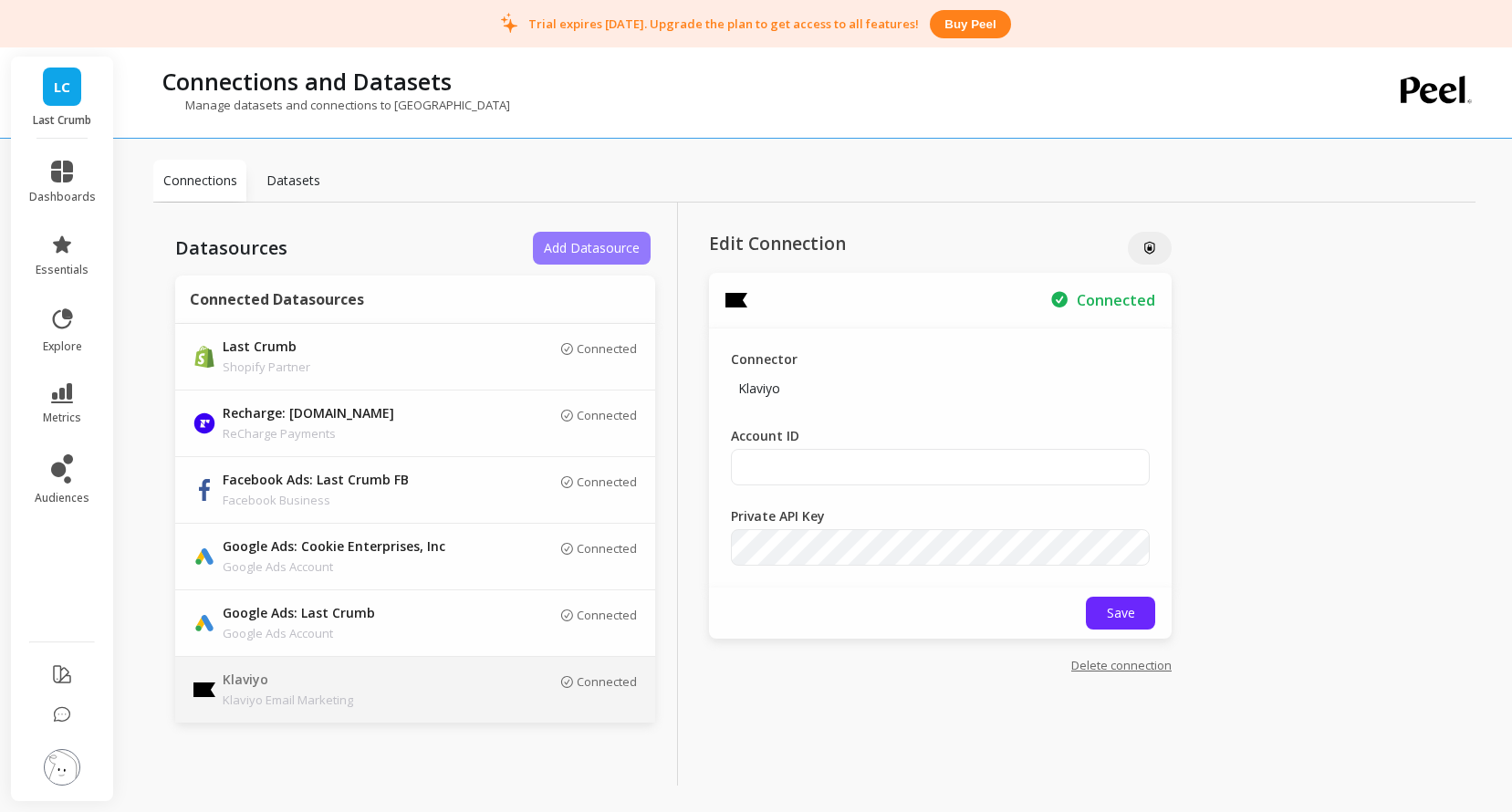
click at [561, 259] on button "Add Datasource" at bounding box center [591, 248] width 118 height 33
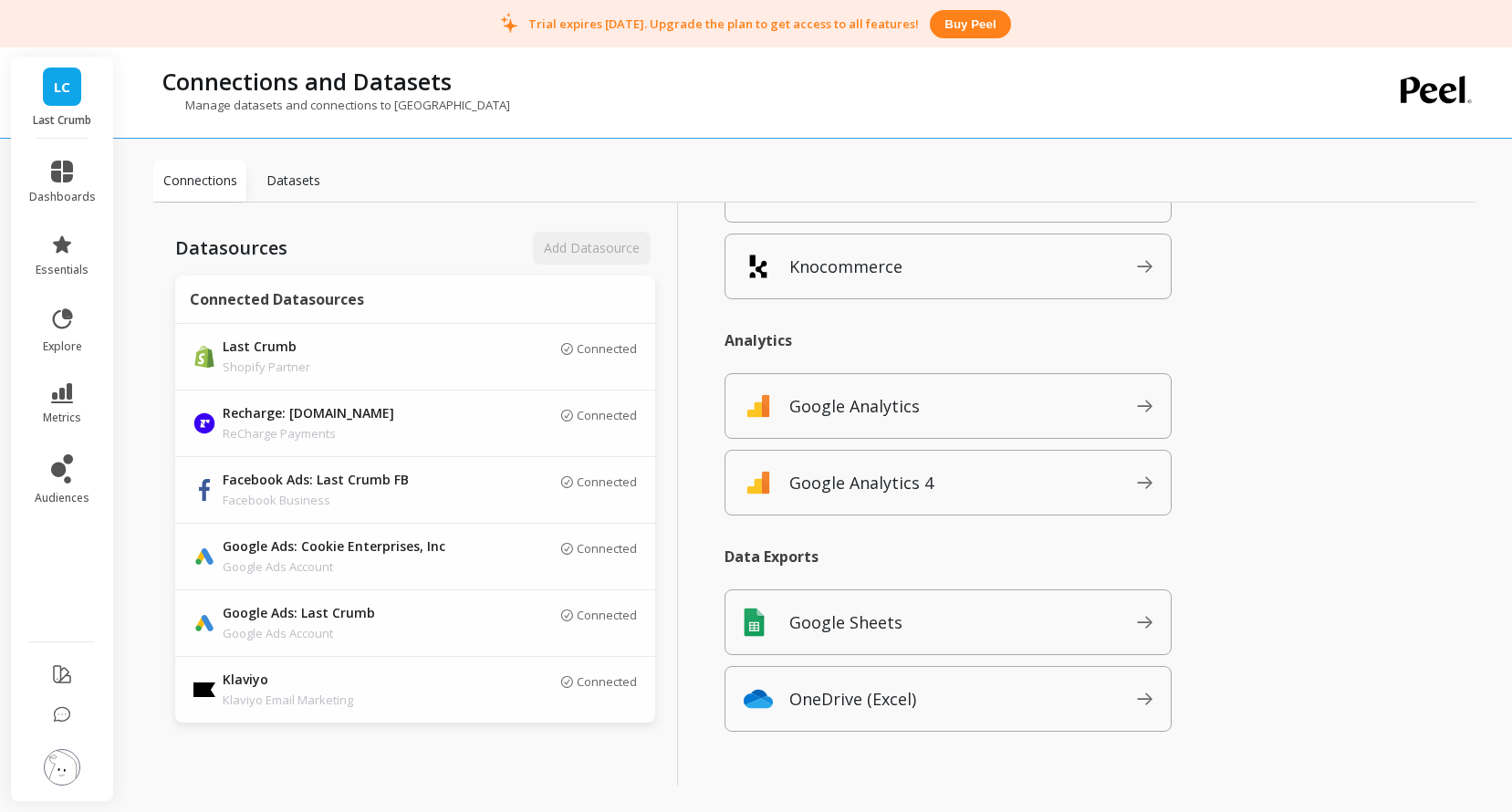
scroll to position [1772, 0]
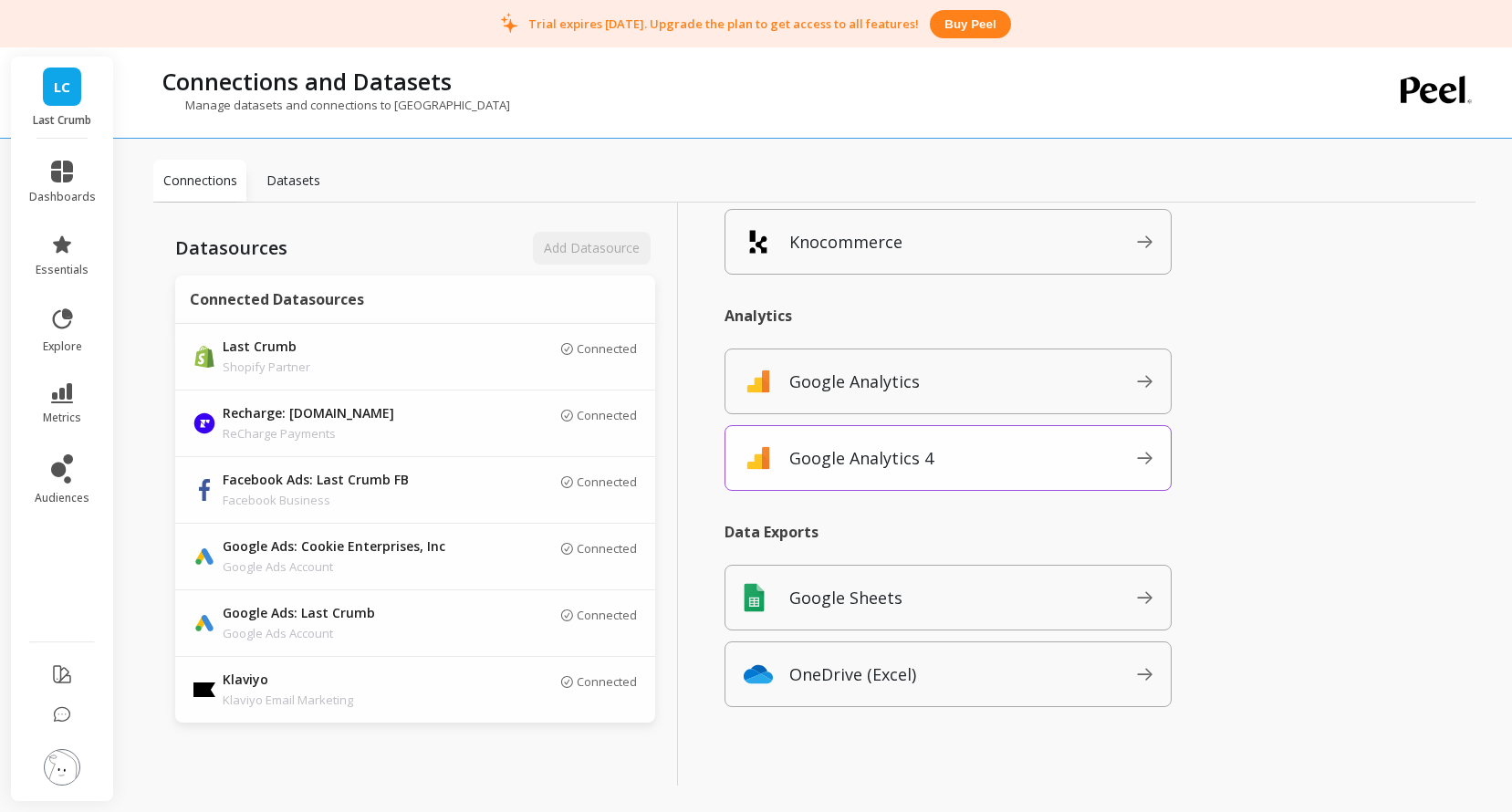
click at [902, 453] on p "Google Analytics 4" at bounding box center [861, 459] width 144 height 26
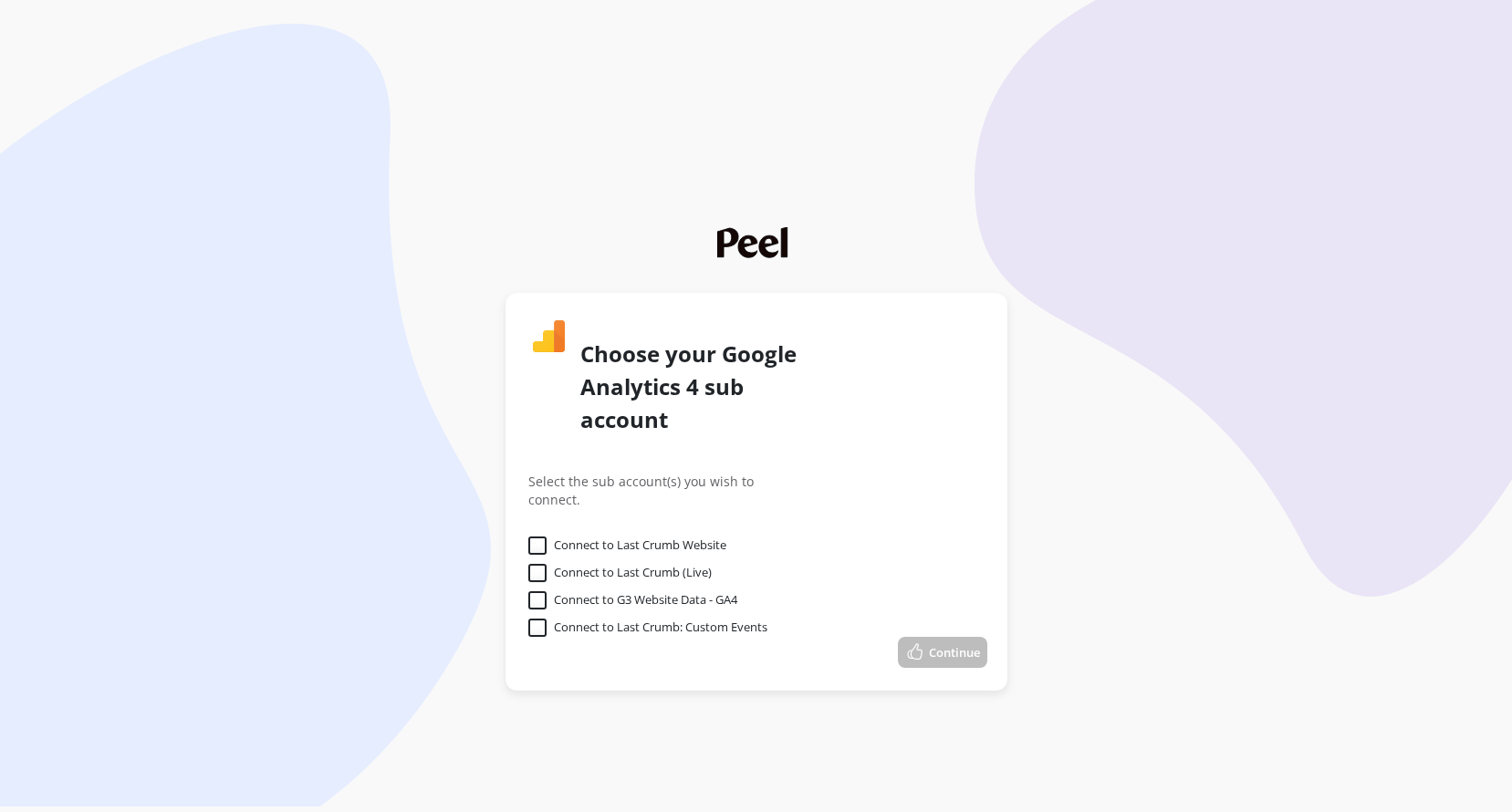
click at [536, 536] on label "Connect to Last Crumb Website" at bounding box center [626, 545] width 198 height 18
click at [0, 0] on Website "Connect to Last Crumb Website" at bounding box center [0, 0] width 0 height 0
click at [541, 564] on label "Connect to Last Crumb (Live)" at bounding box center [619, 573] width 184 height 18
click at [0, 0] on \(Live\) "Connect to Last Crumb (Live)" at bounding box center [0, 0] width 0 height 0
click at [538, 591] on label "Connect to G3 Website Data - GA4" at bounding box center [632, 600] width 209 height 18
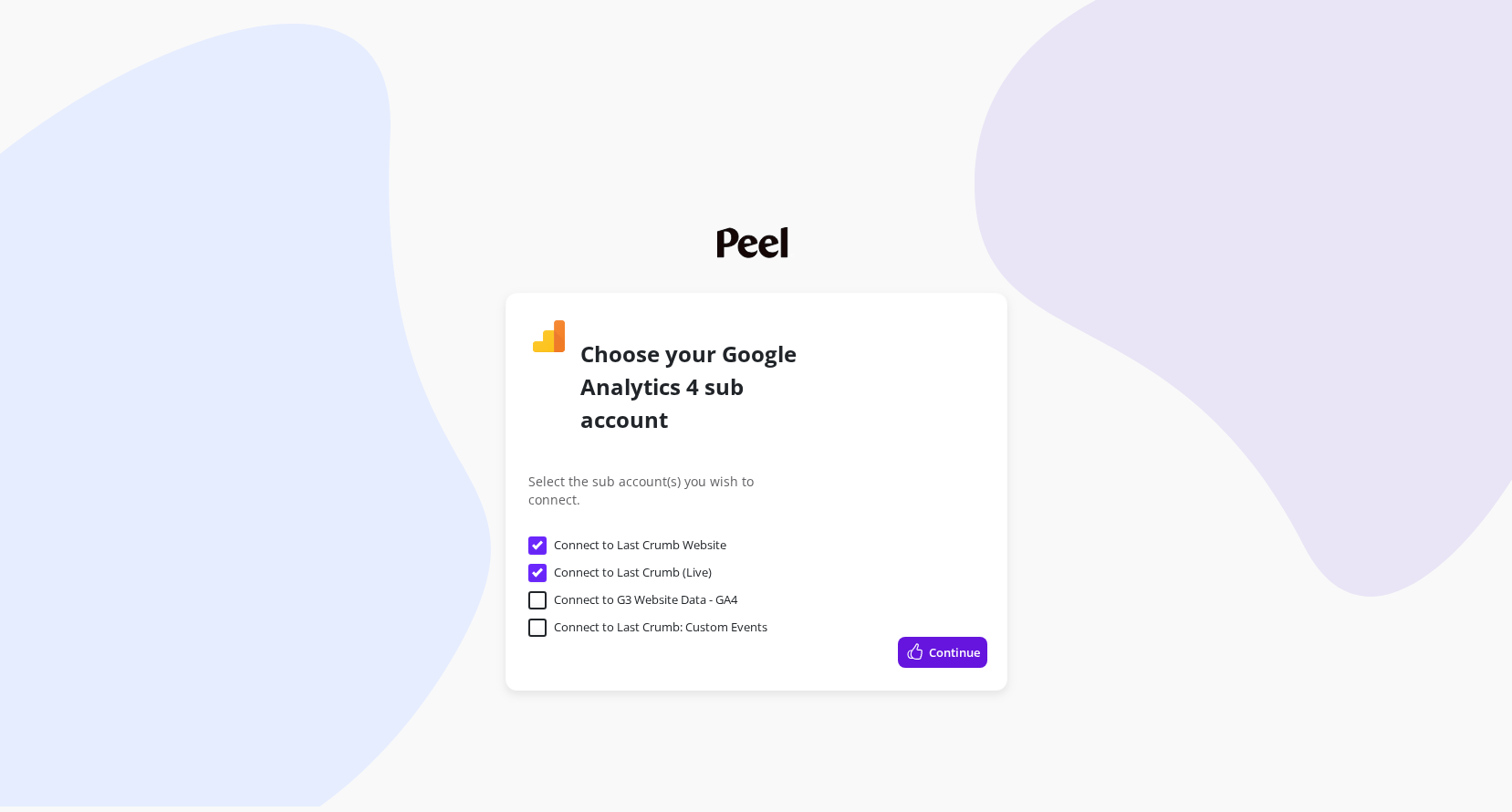
click at [0, 0] on GA4 "Connect to G3 Website Data - GA4" at bounding box center [0, 0] width 0 height 0
click at [538, 618] on label "Connect to Last Crumb: Custom Events" at bounding box center [647, 627] width 239 height 18
click at [0, 0] on Events "Connect to Last Crumb: Custom Events" at bounding box center [0, 0] width 0 height 0
click at [952, 637] on button "Continue" at bounding box center [942, 652] width 89 height 31
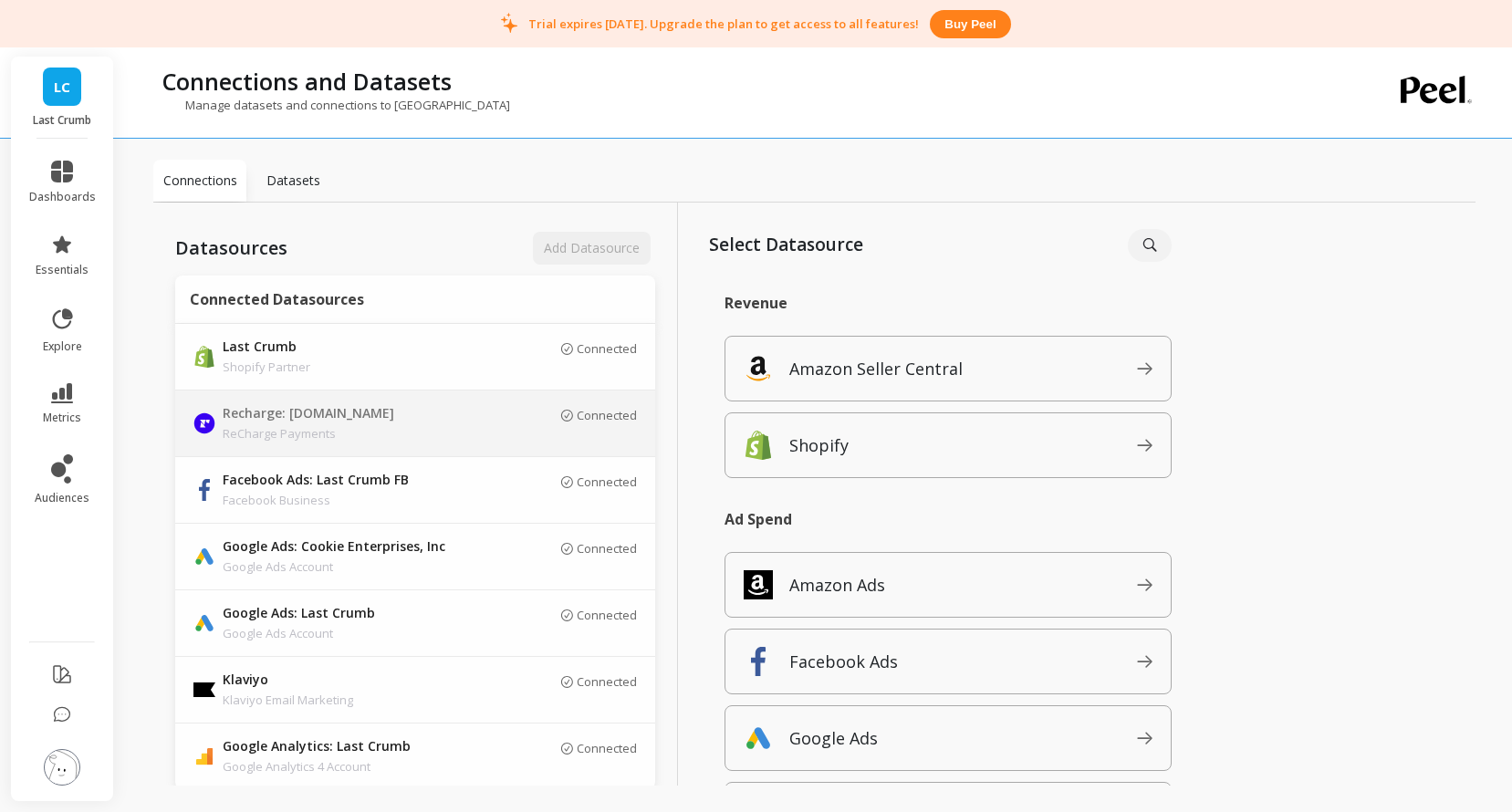
scroll to position [33, 0]
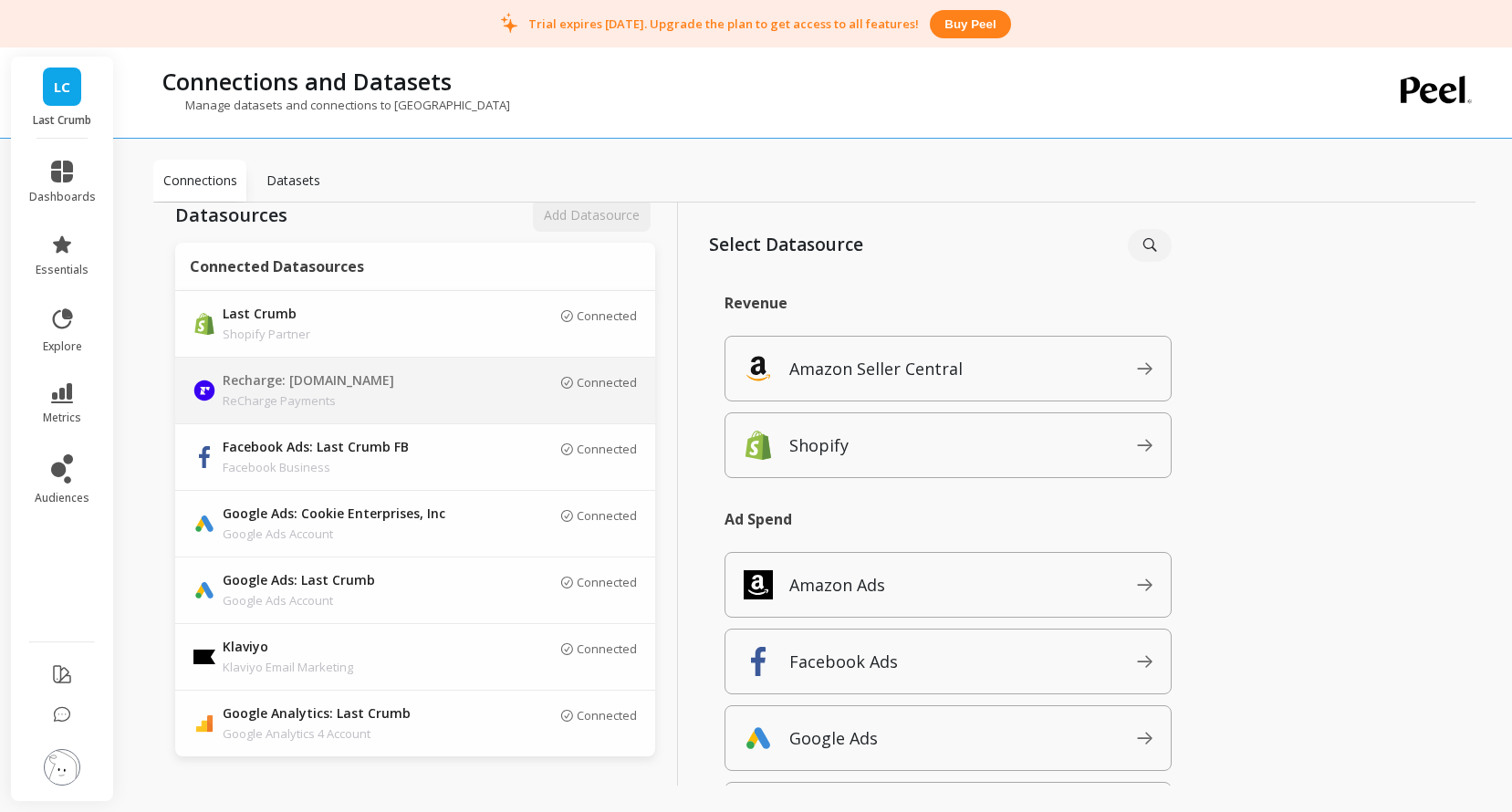
click at [422, 380] on p "Recharge: [DOMAIN_NAME]" at bounding box center [351, 382] width 256 height 20
